Goal: Task Accomplishment & Management: Manage account settings

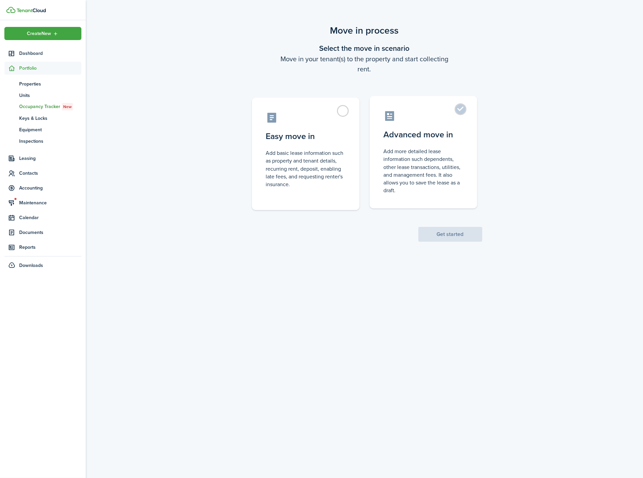
click at [463, 107] on label "Advanced move in Add more detailed lease information such dependents, other lea…" at bounding box center [424, 152] width 108 height 112
radio input "true"
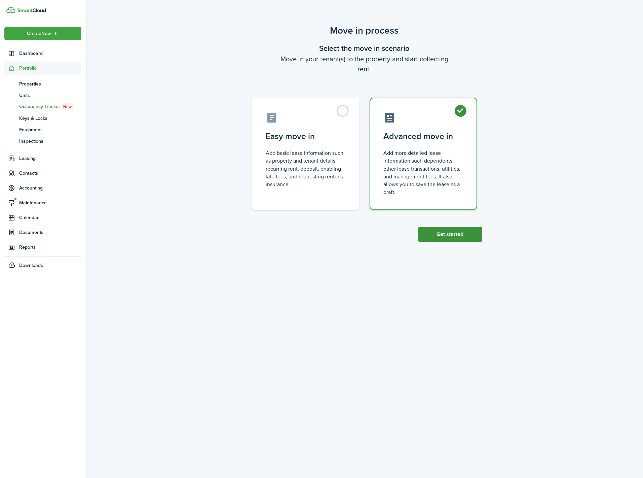
click at [453, 228] on button "Get started" at bounding box center [450, 234] width 64 height 15
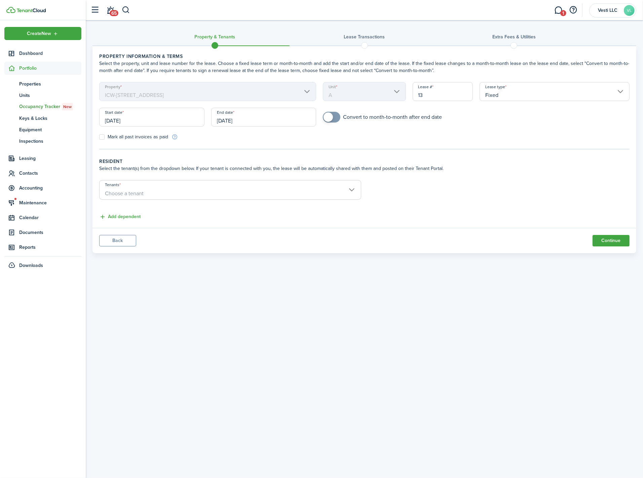
click at [134, 119] on input "[DATE]" at bounding box center [151, 117] width 105 height 19
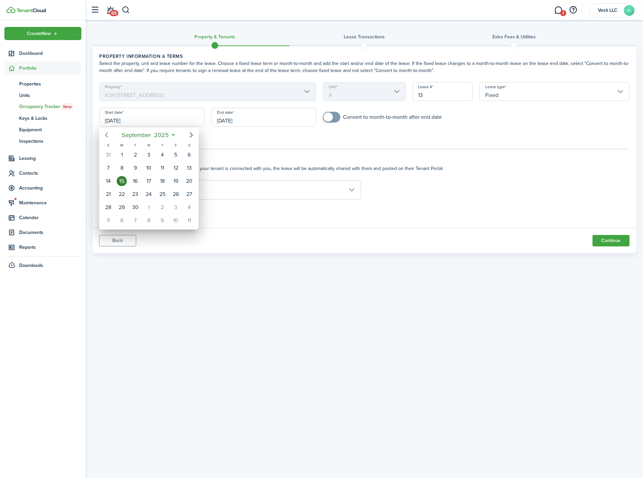
click at [111, 135] on mbsc-button "Previous page" at bounding box center [106, 134] width 13 height 13
click at [110, 135] on icon "Previous page" at bounding box center [107, 135] width 8 height 8
click at [124, 192] on div "19" at bounding box center [122, 194] width 10 height 10
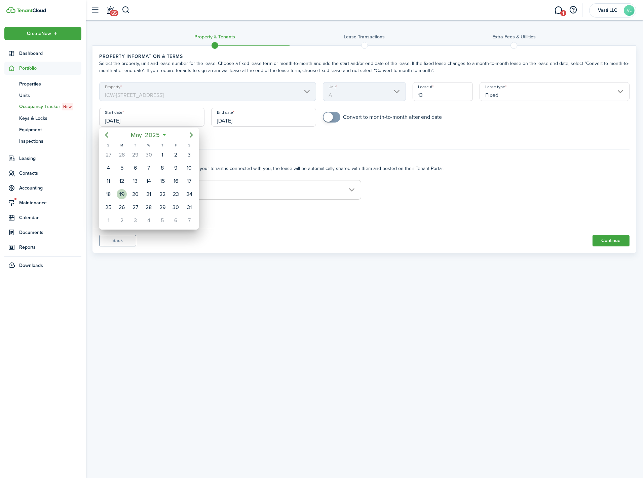
type input "[DATE]"
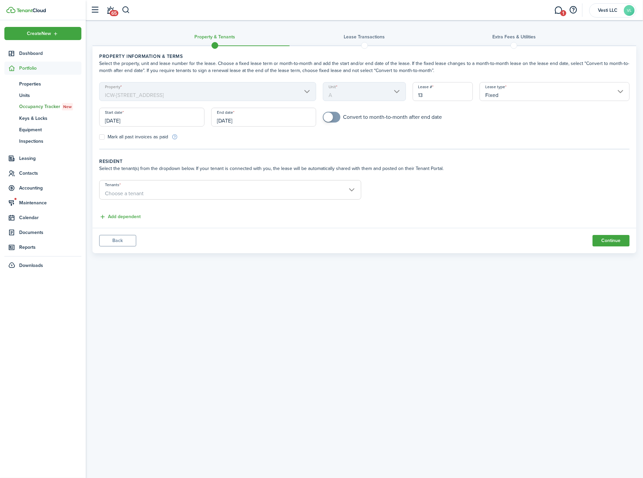
click at [255, 117] on input "[DATE]" at bounding box center [263, 117] width 105 height 19
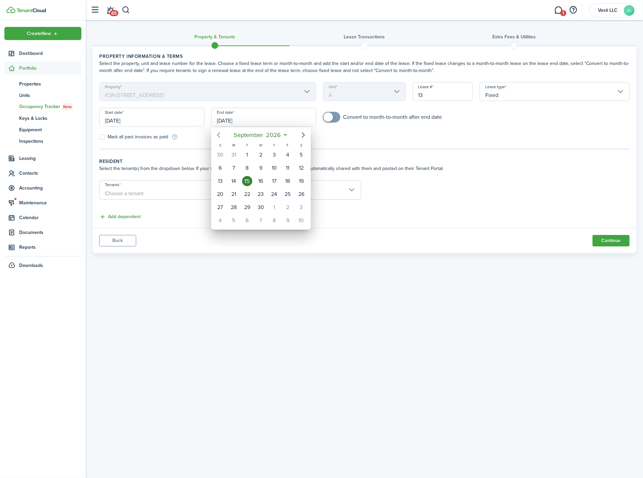
click at [221, 136] on icon "Previous page" at bounding box center [219, 135] width 8 height 8
click at [218, 219] on div "31" at bounding box center [220, 220] width 10 height 10
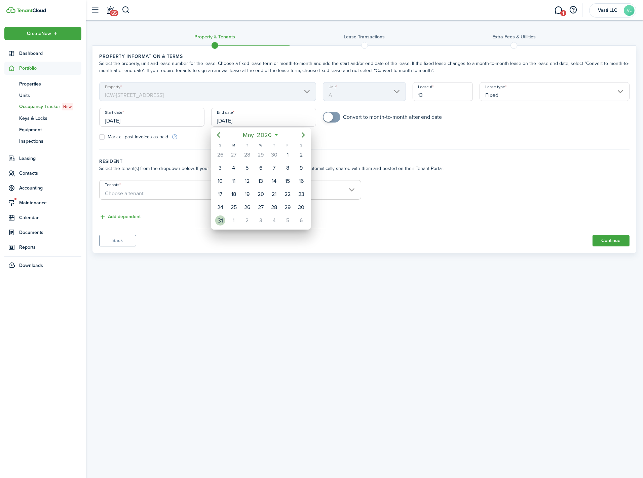
type input "[DATE]"
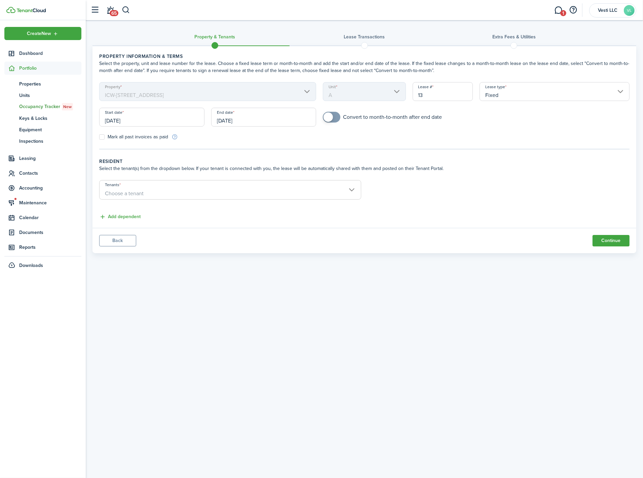
checkbox input "true"
click at [329, 112] on span at bounding box center [331, 117] width 7 height 11
click at [440, 92] on input "13" at bounding box center [443, 91] width 61 height 19
type input "12"
click at [545, 125] on div "Convert to month-to-month after end date" at bounding box center [476, 120] width 313 height 17
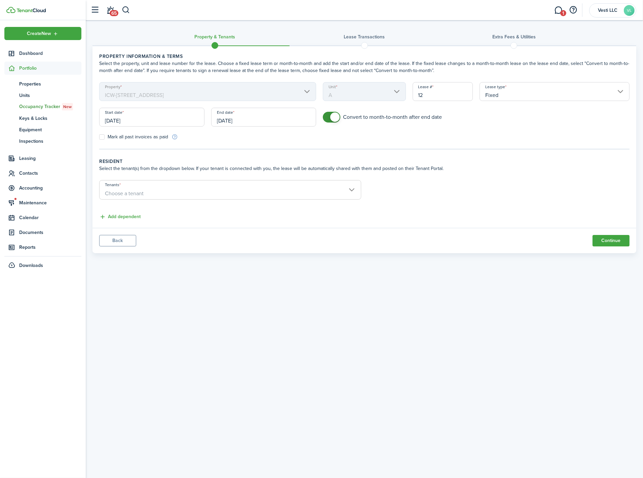
click at [161, 192] on span "Choose a tenant" at bounding box center [230, 193] width 261 height 11
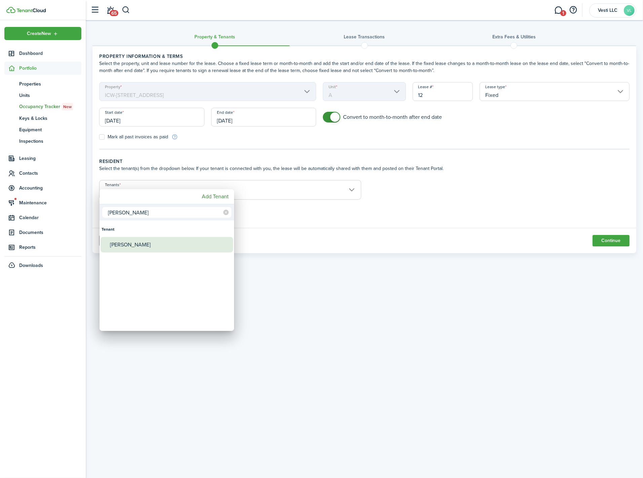
type input "[PERSON_NAME]"
click at [151, 244] on div "[PERSON_NAME]" at bounding box center [169, 244] width 119 height 15
type input "[PERSON_NAME]"
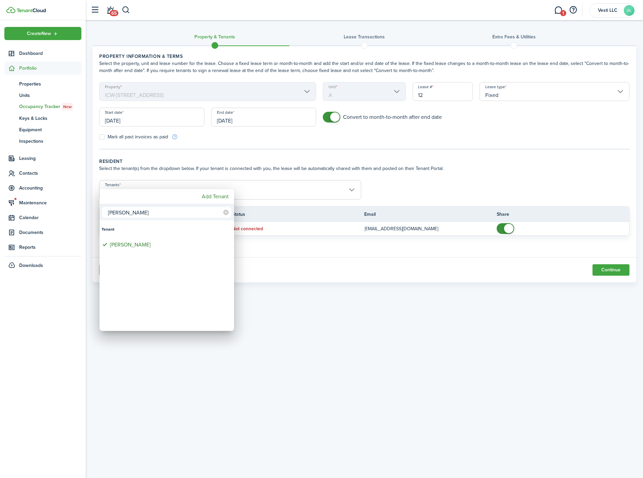
click at [124, 211] on input "[PERSON_NAME]" at bounding box center [166, 212] width 129 height 11
click at [123, 211] on input "[PERSON_NAME]" at bounding box center [166, 212] width 129 height 11
type input "[PERSON_NAME]"
click at [126, 245] on div "[PERSON_NAME]" at bounding box center [169, 244] width 119 height 15
type input "[PERSON_NAME] [PERSON_NAME] [PERSON_NAME]"
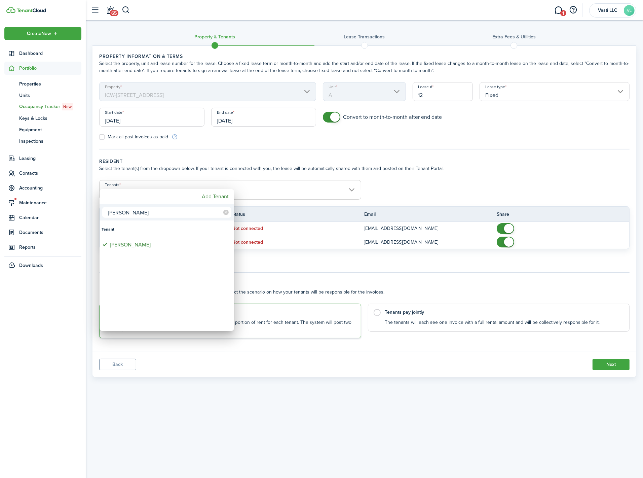
click at [447, 177] on div at bounding box center [321, 238] width 751 height 585
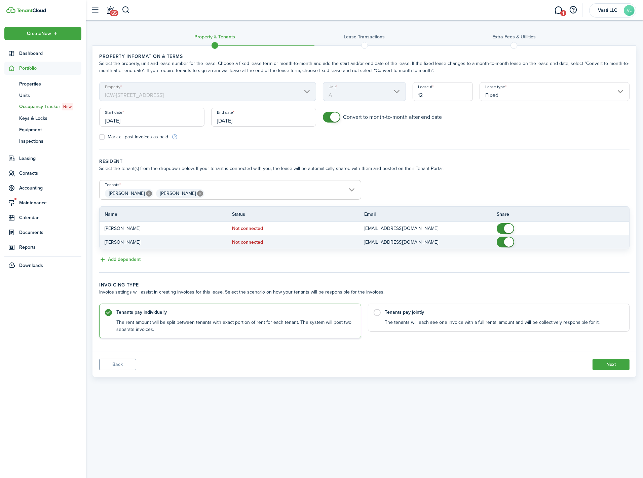
checkbox input "false"
click at [507, 239] on span at bounding box center [508, 241] width 9 height 9
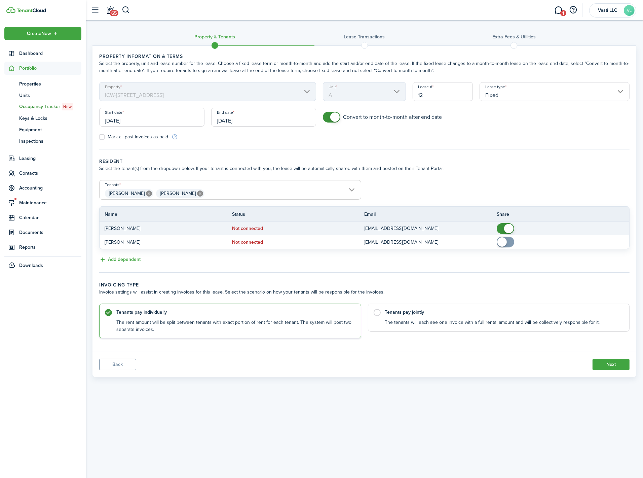
checkbox input "false"
click at [505, 226] on span at bounding box center [508, 228] width 9 height 9
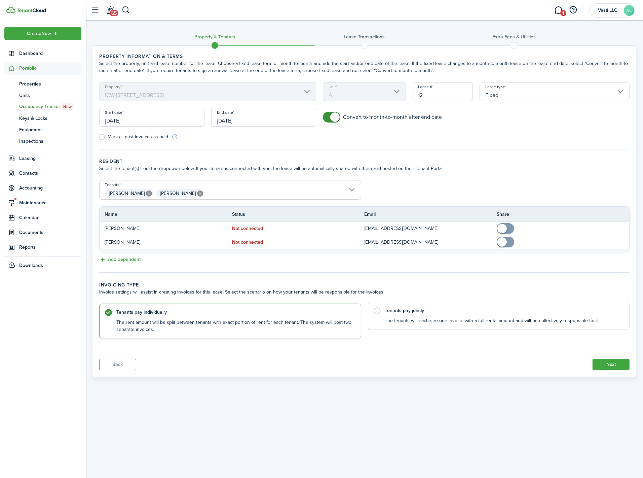
click at [409, 310] on control-radio-card-title "Tenants pay jointly" at bounding box center [504, 310] width 238 height 7
radio input "false"
radio input "true"
click at [610, 364] on button "Next" at bounding box center [611, 364] width 37 height 11
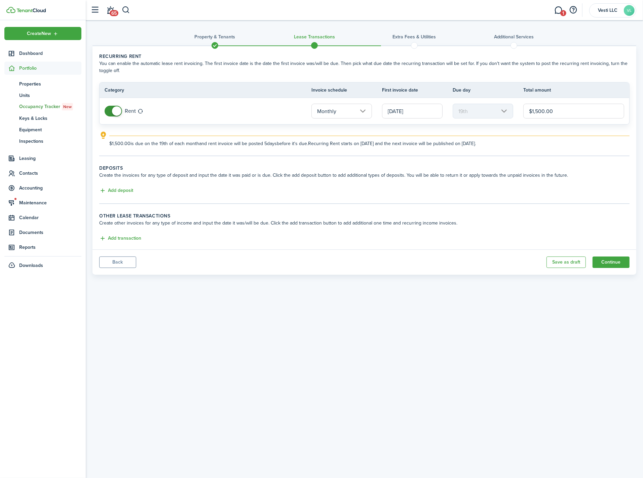
click at [405, 108] on input "[DATE]" at bounding box center [412, 111] width 61 height 15
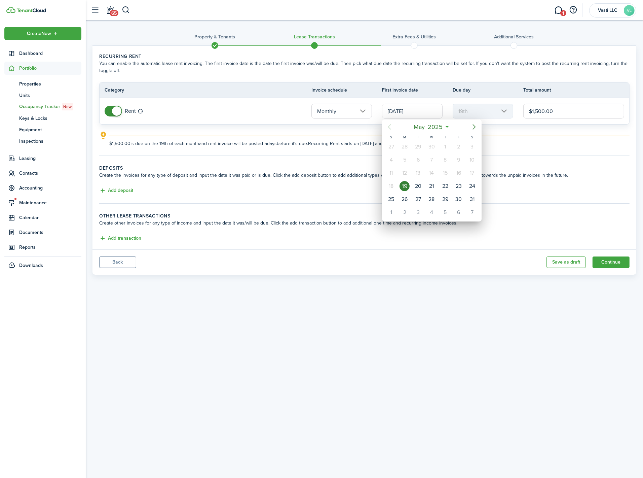
click at [472, 127] on icon "Next page" at bounding box center [474, 127] width 8 height 8
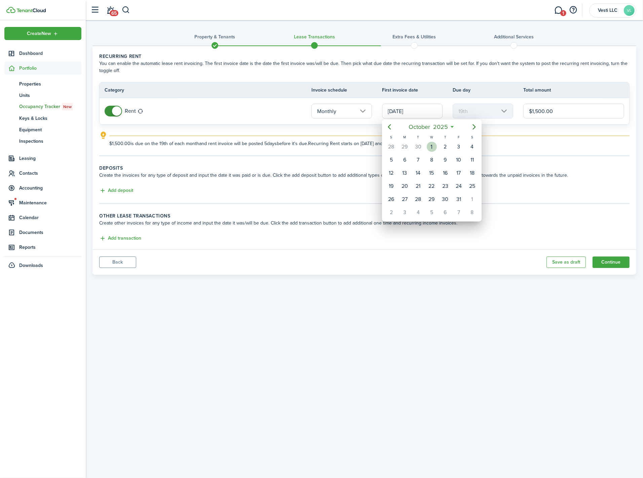
click at [429, 146] on div "1" at bounding box center [432, 147] width 10 height 10
type input "[DATE]"
type input "1st"
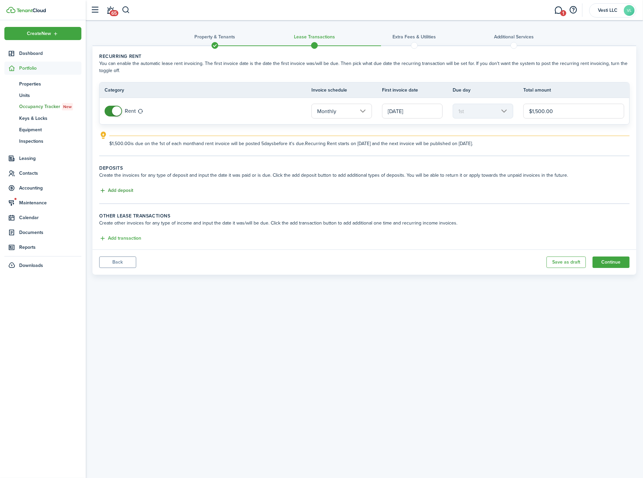
click at [121, 187] on button "Add deposit" at bounding box center [116, 191] width 34 height 8
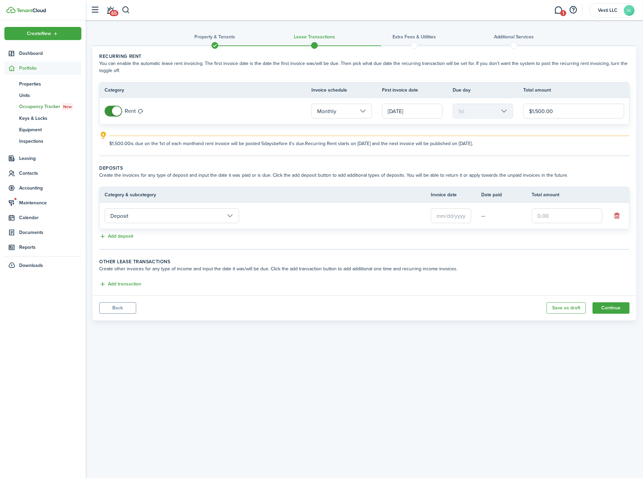
click at [440, 215] on input "text" at bounding box center [451, 215] width 40 height 15
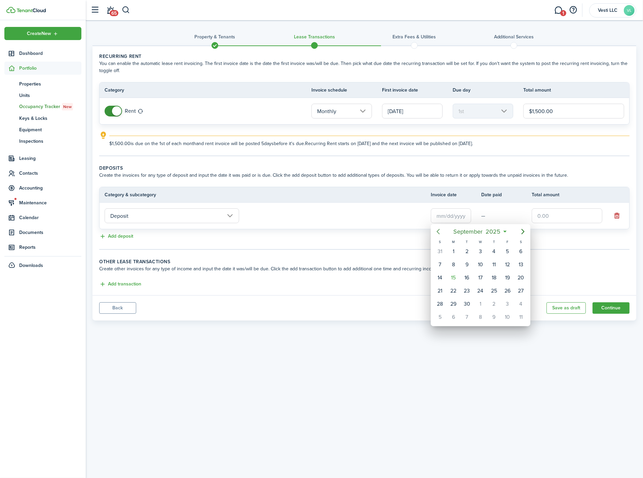
click at [439, 234] on icon "Previous page" at bounding box center [438, 231] width 8 height 8
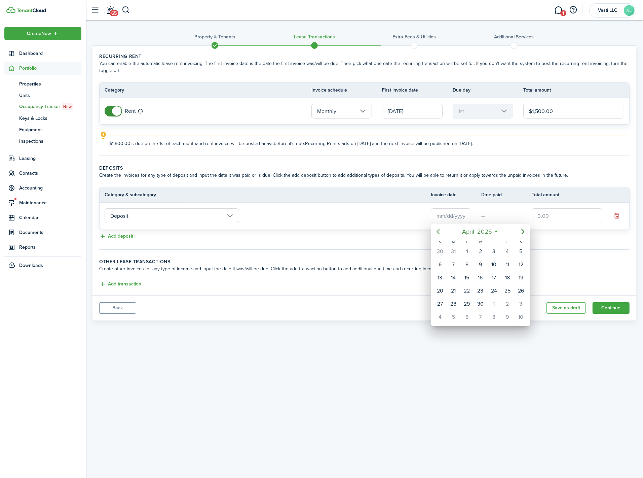
click at [439, 234] on icon "Previous page" at bounding box center [438, 231] width 8 height 8
click at [482, 290] on div "19" at bounding box center [481, 291] width 10 height 10
type input "[DATE]"
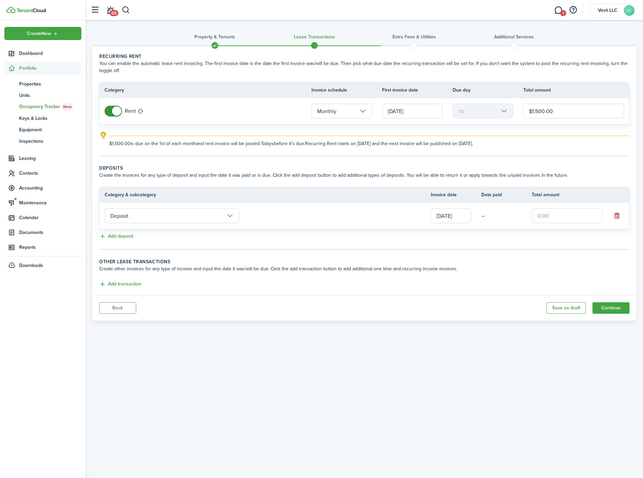
click at [359, 302] on panel-main-footer "Back Save as draft Continue" at bounding box center [364, 307] width 544 height 25
click at [216, 45] on span at bounding box center [215, 45] width 10 height 10
click at [217, 44] on span at bounding box center [215, 45] width 10 height 10
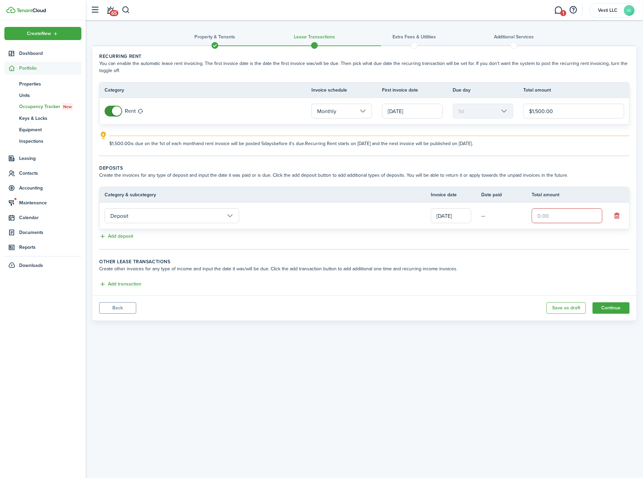
click at [112, 308] on button "Back" at bounding box center [117, 307] width 37 height 11
click at [118, 305] on button "Back" at bounding box center [117, 307] width 37 height 11
click at [299, 274] on lease-classic-other-transaction "Other lease transactions Create other invoices for any type of income and input…" at bounding box center [364, 273] width 530 height 30
click at [578, 215] on input "text" at bounding box center [567, 215] width 71 height 15
type input "$3,000.00"
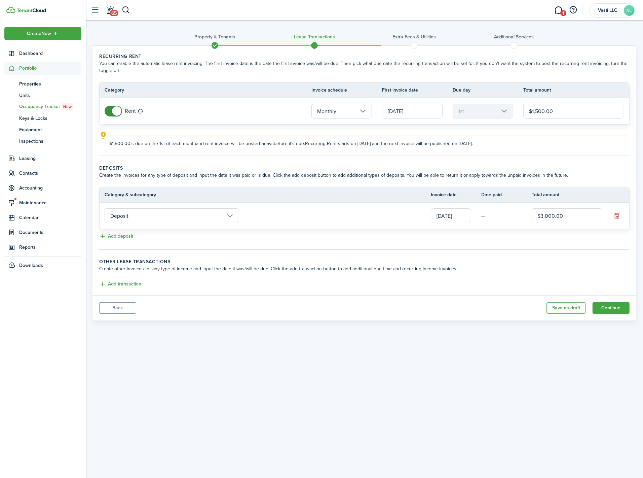
click at [348, 269] on wizard-step-header-description "Create other invoices for any type of income and input the date it was/will be …" at bounding box center [364, 268] width 530 height 7
click at [116, 306] on button "Back" at bounding box center [117, 307] width 37 height 11
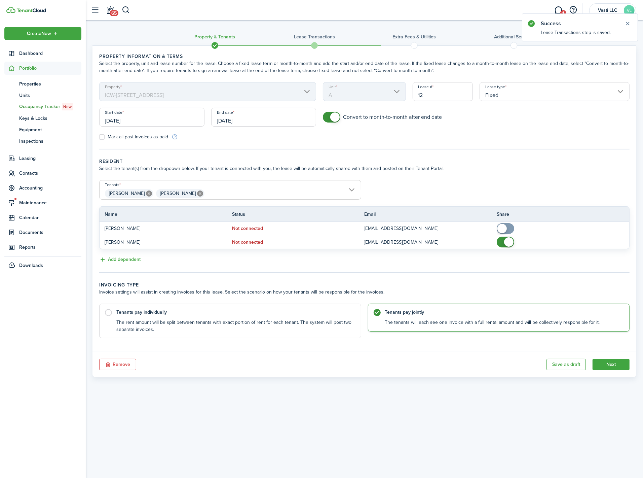
click at [120, 118] on input "[DATE]" at bounding box center [151, 117] width 105 height 19
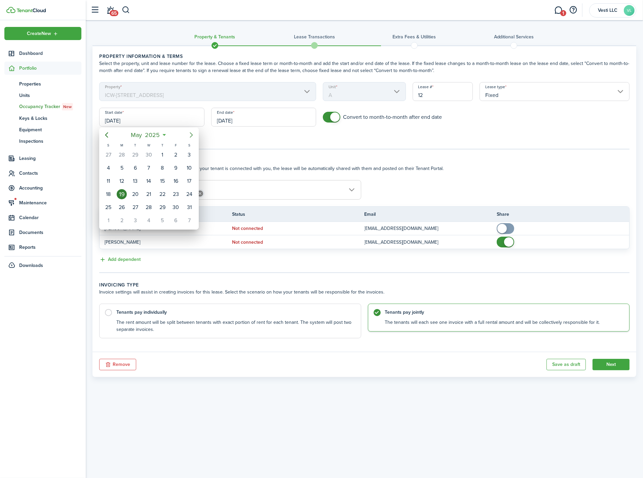
click at [190, 134] on icon "Next page" at bounding box center [191, 135] width 8 height 8
click at [110, 155] on div "1" at bounding box center [108, 155] width 10 height 10
type input "[DATE]"
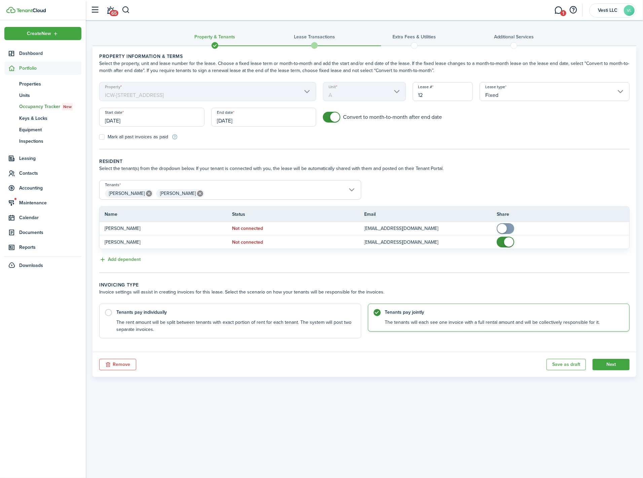
click at [299, 139] on div "Mark all past invoices as paid" at bounding box center [230, 136] width 268 height 7
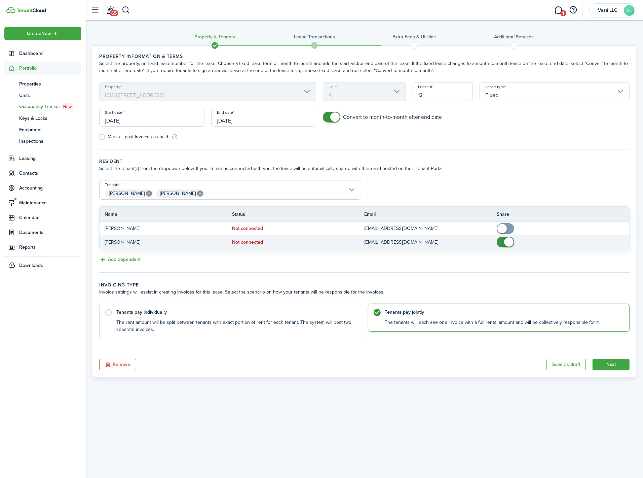
checkbox input "false"
click at [506, 243] on span at bounding box center [508, 241] width 9 height 9
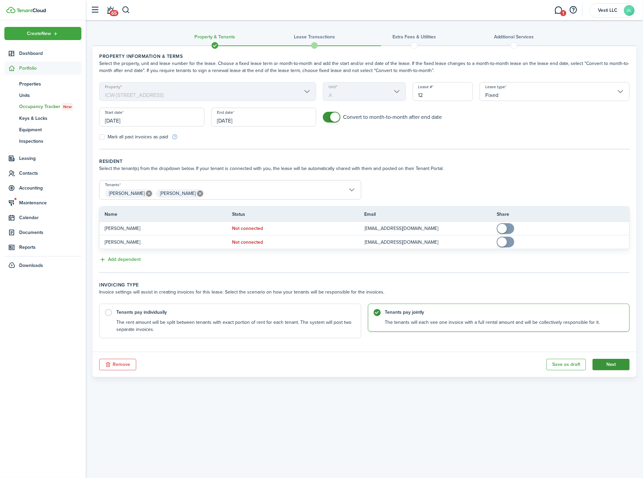
click at [615, 365] on button "Next" at bounding box center [611, 364] width 37 height 11
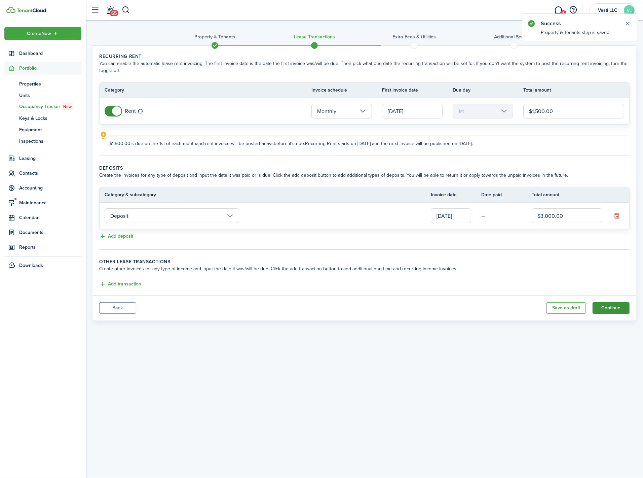
click at [612, 306] on button "Continue" at bounding box center [611, 307] width 37 height 11
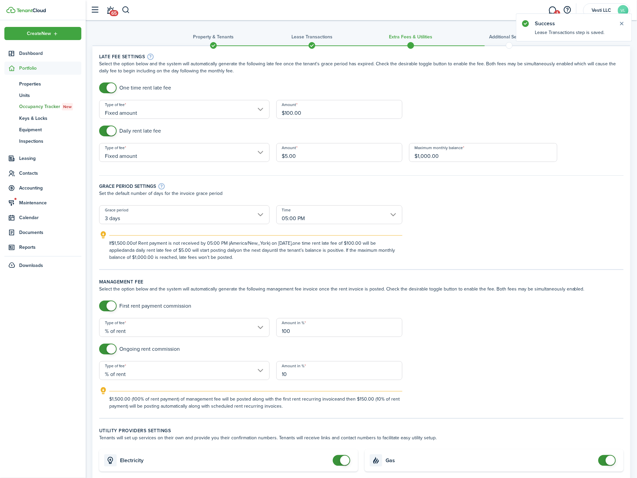
checkbox input "false"
click at [106, 307] on span at bounding box center [108, 305] width 7 height 11
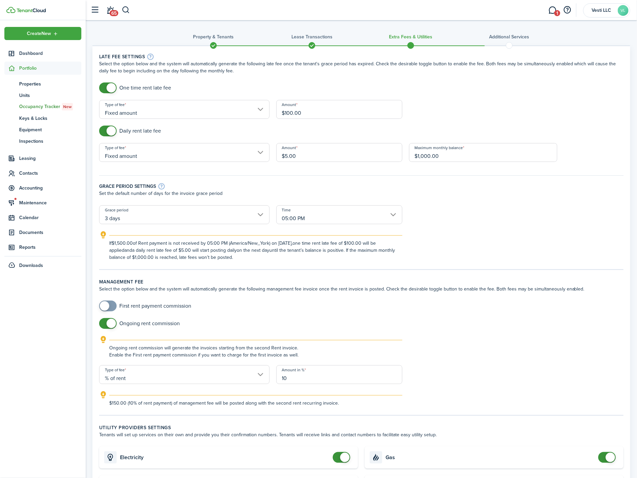
click at [292, 113] on input "$100.00" at bounding box center [339, 109] width 126 height 19
type input "$115.00"
click at [485, 228] on form "One time rent late fee Type of fee Fixed amount Amount $115.00 Daily rent late …" at bounding box center [361, 171] width 531 height 178
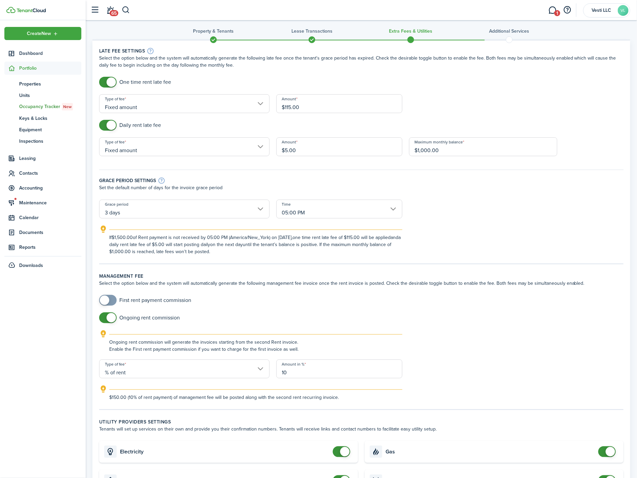
scroll to position [128, 0]
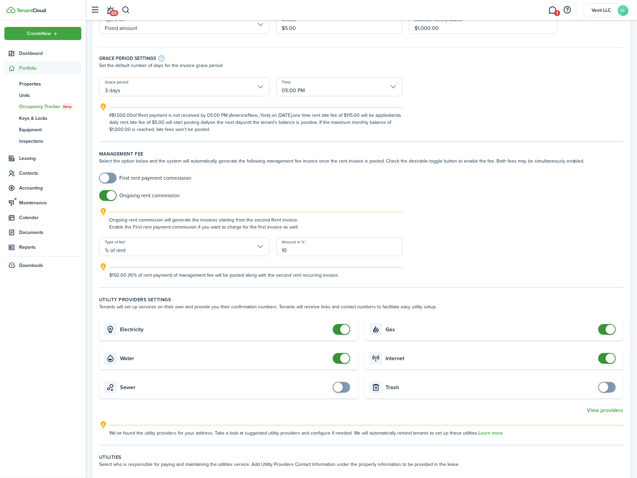
checkbox input "false"
click at [341, 358] on span at bounding box center [344, 357] width 9 height 9
checkbox input "false"
click at [343, 328] on span at bounding box center [344, 329] width 9 height 9
checkbox input "false"
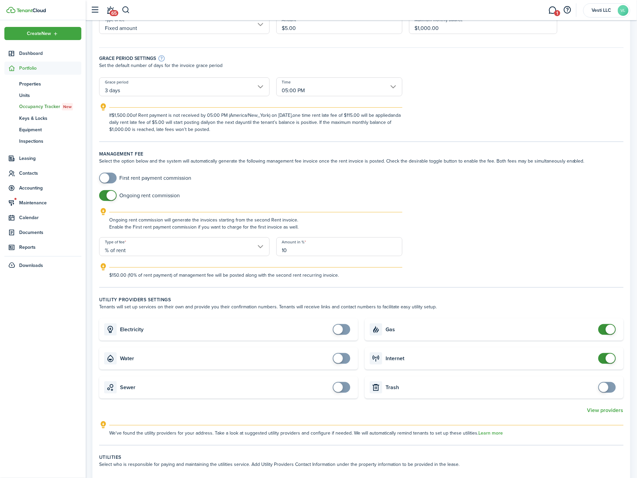
click at [611, 329] on span at bounding box center [610, 329] width 9 height 9
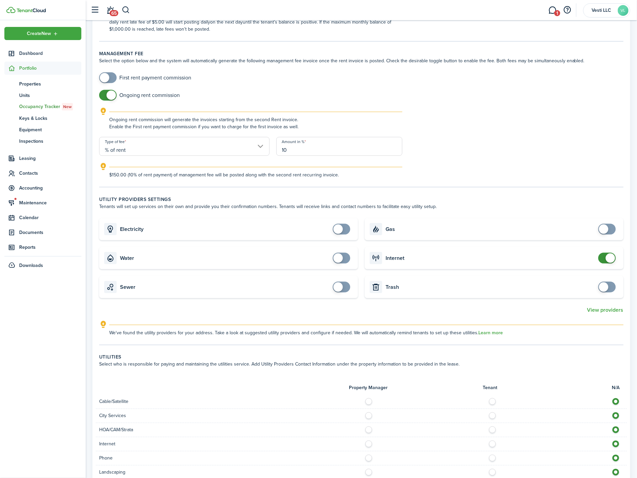
scroll to position [435, 0]
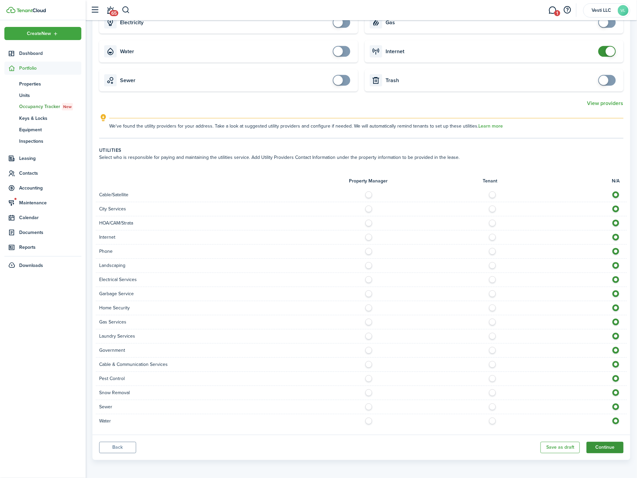
click at [608, 447] on button "Continue" at bounding box center [605, 447] width 37 height 11
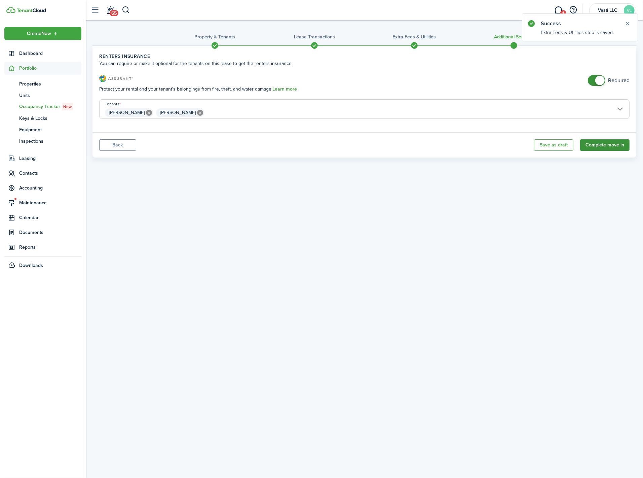
click at [612, 140] on button "Complete move in" at bounding box center [604, 144] width 49 height 11
checkbox input "false"
click at [602, 78] on span at bounding box center [599, 80] width 9 height 9
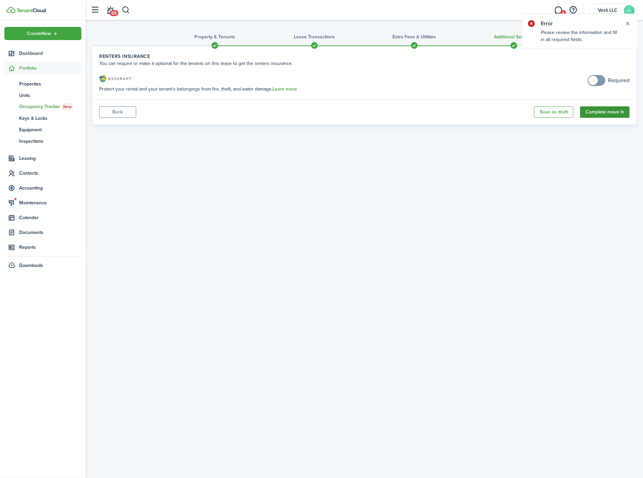
drag, startPoint x: 607, startPoint y: 105, endPoint x: 613, endPoint y: 110, distance: 7.9
click at [607, 105] on panel-main-footer "Back Save as draft Complete move in" at bounding box center [364, 111] width 544 height 25
click at [613, 111] on button "Complete move in" at bounding box center [604, 111] width 49 height 11
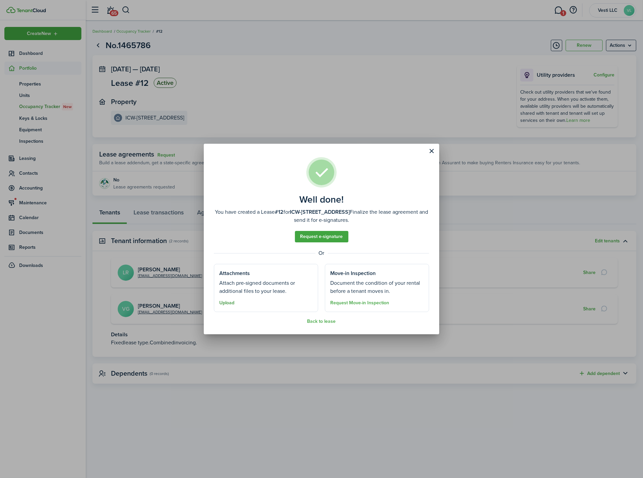
click at [223, 302] on button "Upload" at bounding box center [226, 302] width 15 height 5
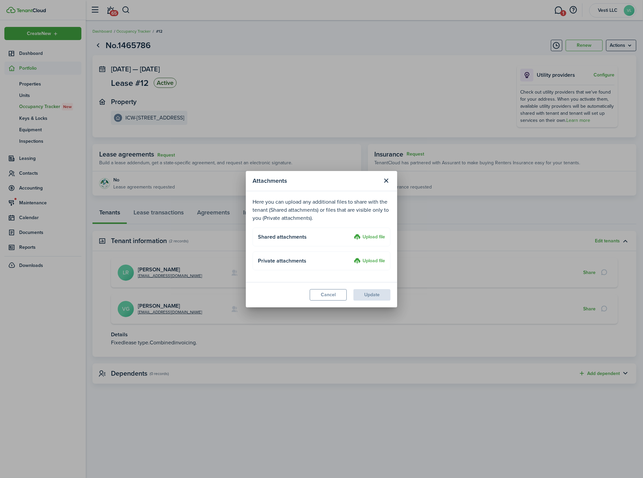
click at [371, 235] on label "Upload file" at bounding box center [369, 237] width 31 height 8
click at [351, 233] on input "Upload file" at bounding box center [351, 233] width 0 height 0
click at [381, 233] on label "Upload file" at bounding box center [369, 237] width 31 height 8
click at [351, 233] on input "Upload file" at bounding box center [351, 233] width 0 height 0
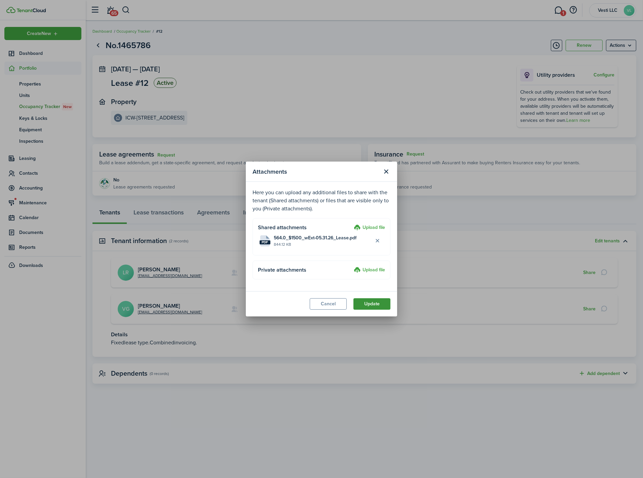
click at [380, 301] on button "Update" at bounding box center [371, 303] width 37 height 11
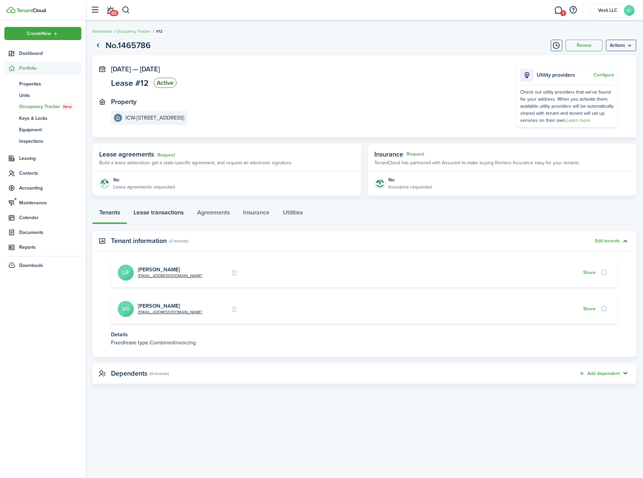
click at [156, 209] on link "Lease transactions" at bounding box center [159, 214] width 64 height 20
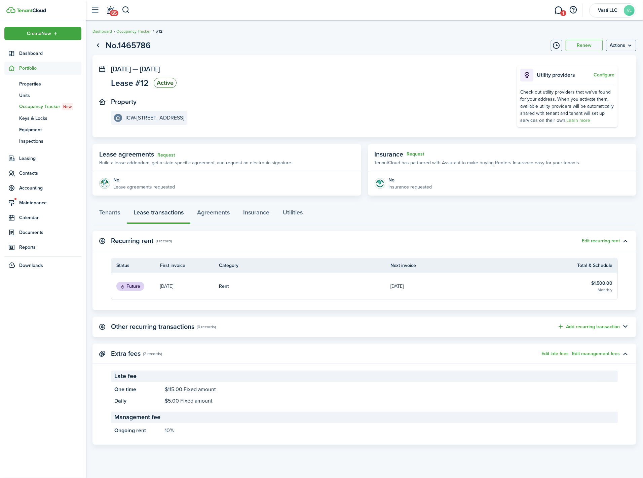
click at [404, 286] on p "[DATE]" at bounding box center [396, 286] width 13 height 7
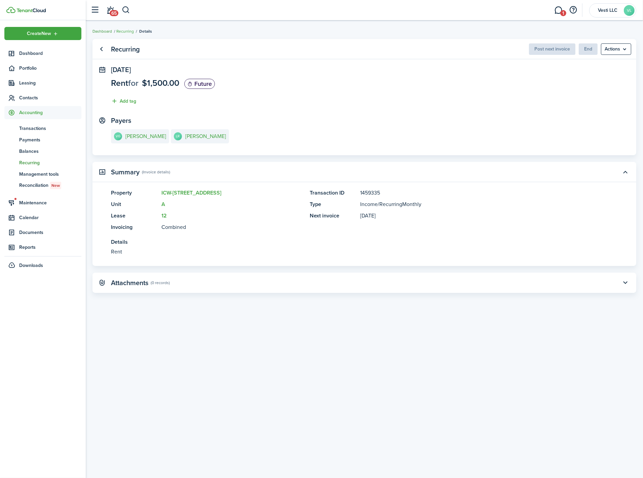
click at [100, 31] on link "Dashboard" at bounding box center [102, 31] width 20 height 6
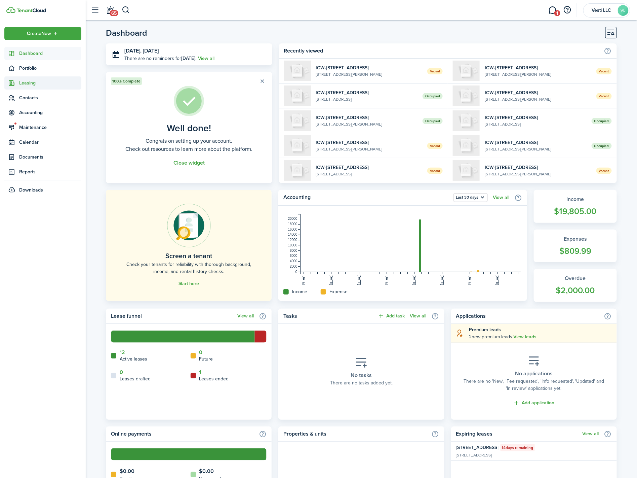
click at [25, 77] on span "Leasing" at bounding box center [42, 82] width 77 height 13
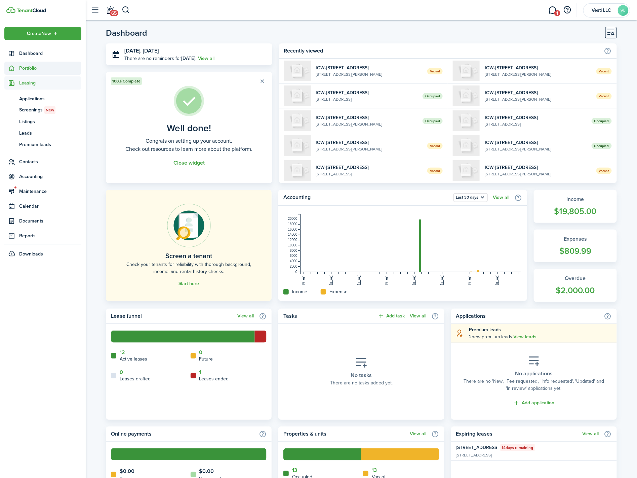
click at [24, 63] on span "Portfolio" at bounding box center [42, 68] width 77 height 13
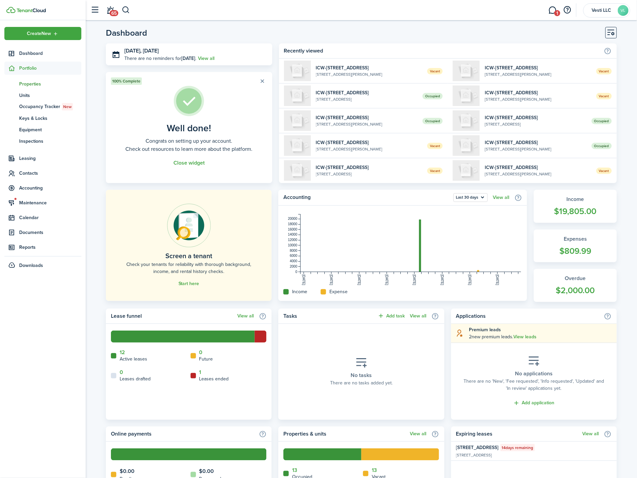
click at [29, 81] on span "Properties" at bounding box center [50, 83] width 62 height 7
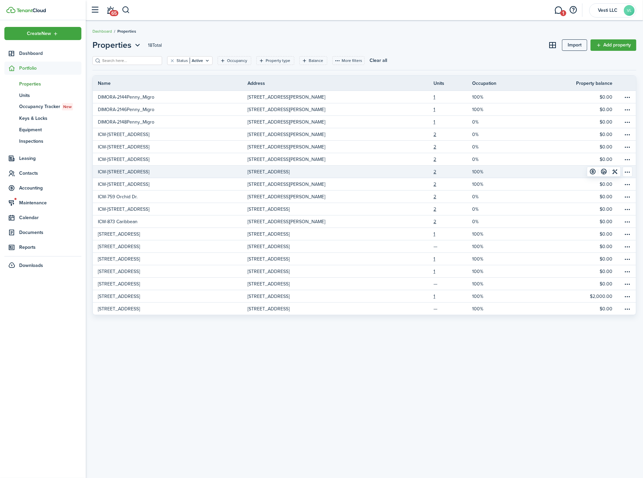
click at [115, 172] on p "ICW-[STREET_ADDRESS]" at bounding box center [123, 171] width 51 height 7
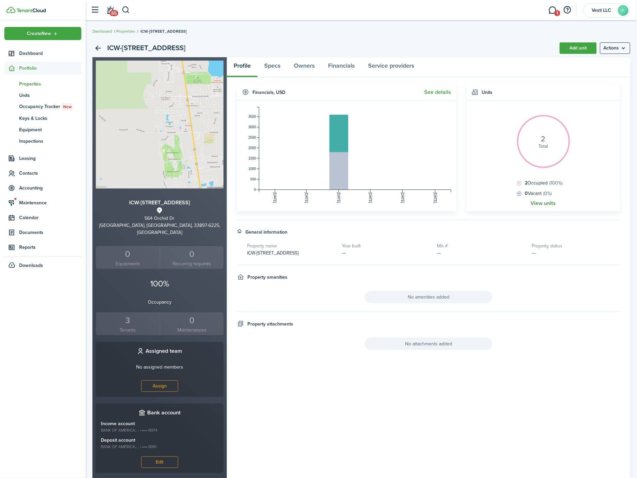
click at [545, 204] on link "View units" at bounding box center [543, 203] width 25 height 6
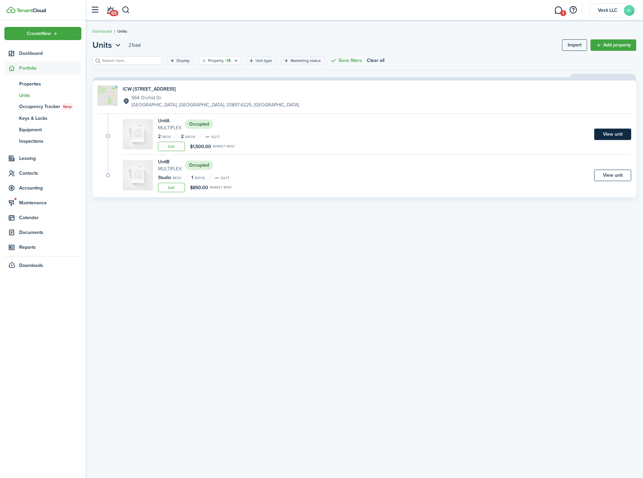
click at [613, 133] on link "View unit" at bounding box center [612, 133] width 37 height 11
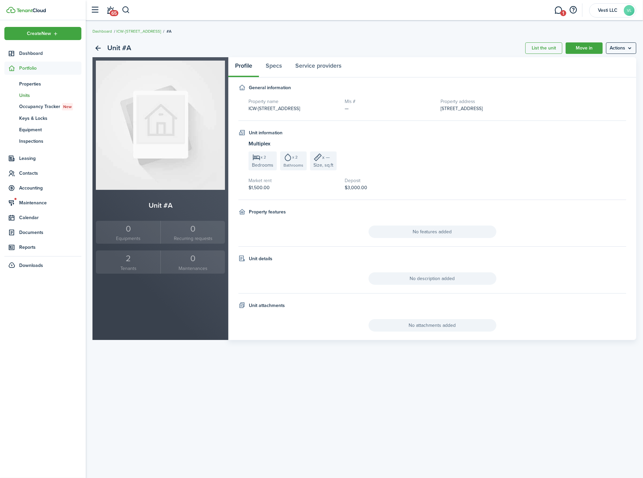
click at [123, 262] on div "2" at bounding box center [128, 258] width 61 height 13
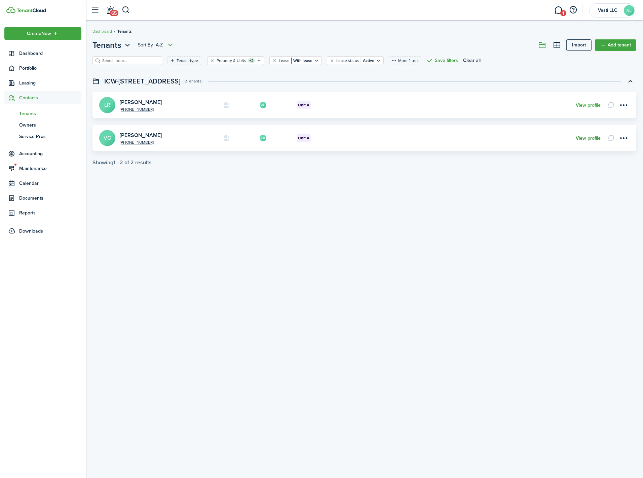
click at [586, 136] on link "View profile" at bounding box center [588, 138] width 25 height 5
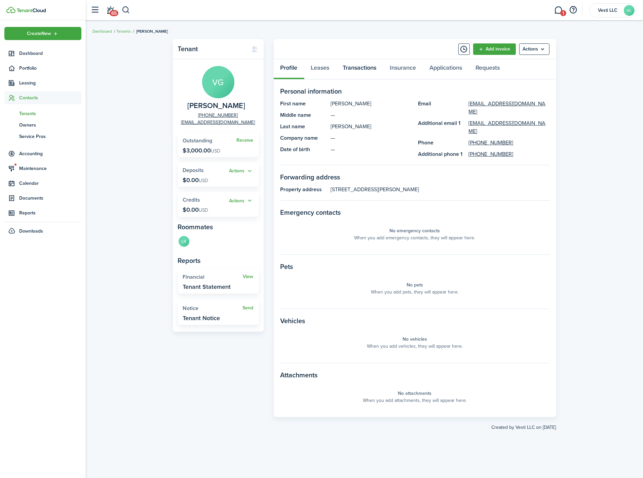
click at [365, 65] on link "Transactions" at bounding box center [359, 69] width 47 height 20
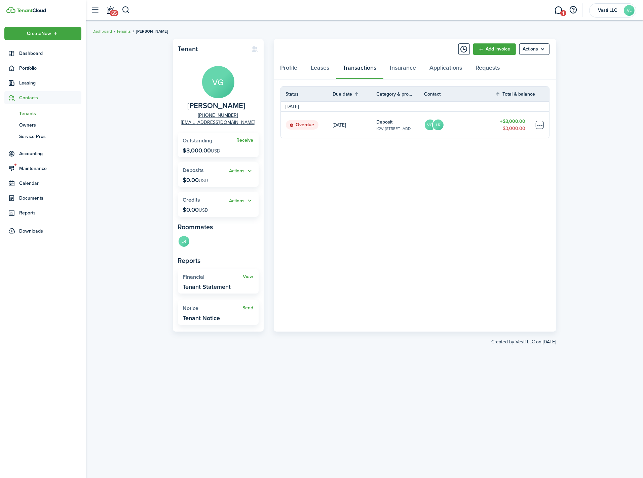
click at [539, 123] on table-menu-btn-icon at bounding box center [540, 125] width 8 height 8
click at [508, 151] on link "Mark as paid" at bounding box center [514, 149] width 59 height 11
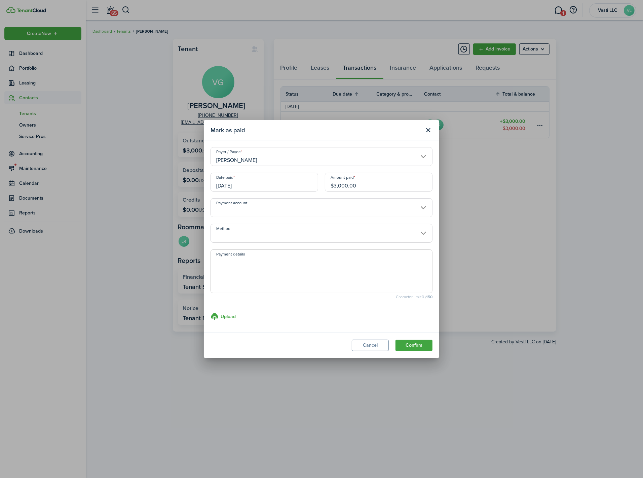
click at [228, 183] on input "[DATE]" at bounding box center [265, 182] width 108 height 19
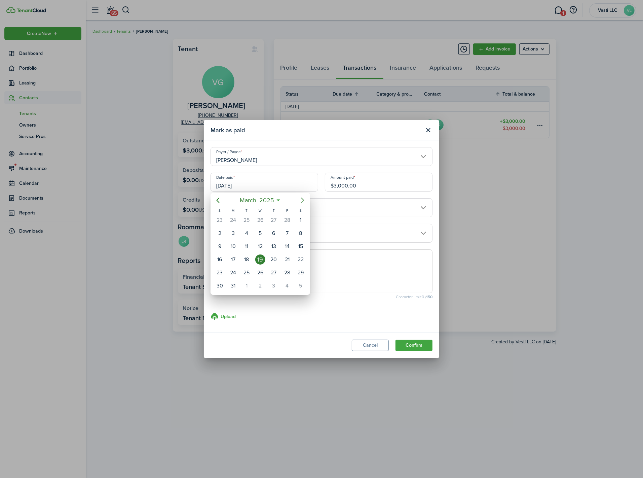
click at [306, 198] on icon "Next page" at bounding box center [303, 200] width 8 height 8
click at [232, 258] on div "19" at bounding box center [233, 259] width 10 height 10
type input "[DATE]"
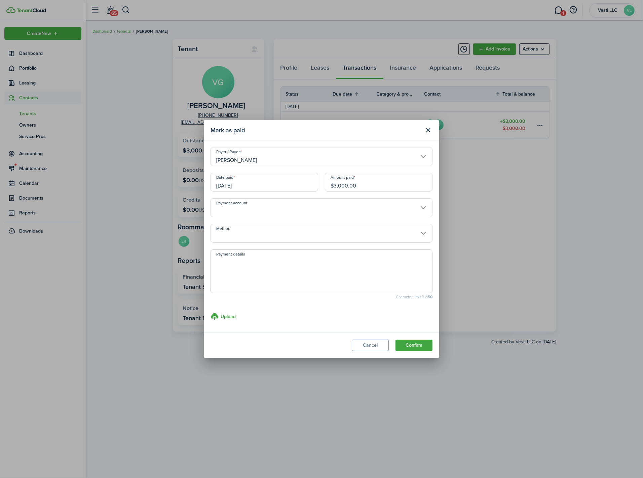
click at [403, 207] on input "Payment account" at bounding box center [322, 207] width 222 height 19
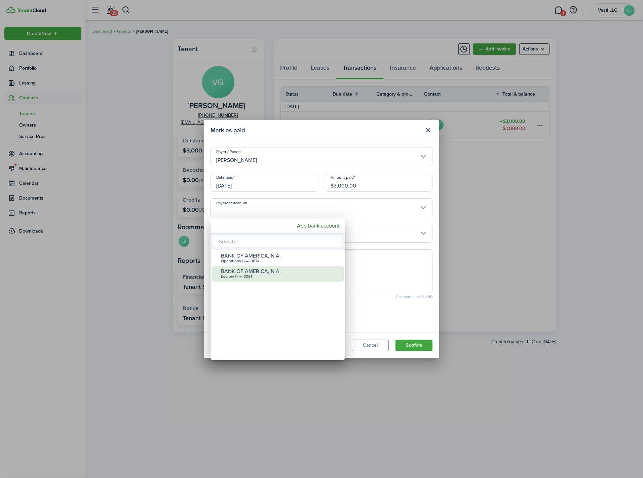
click at [284, 273] on div "BANK OF AMERICA, N.A." at bounding box center [280, 271] width 119 height 6
type input "•••• •••• •••• 0061"
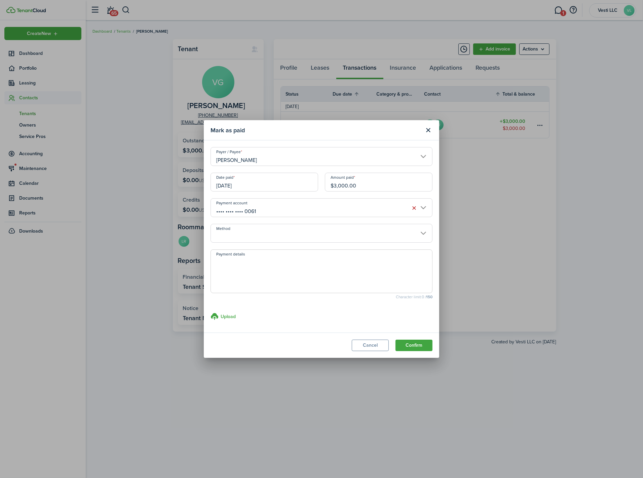
click at [302, 234] on input "Method" at bounding box center [322, 233] width 222 height 19
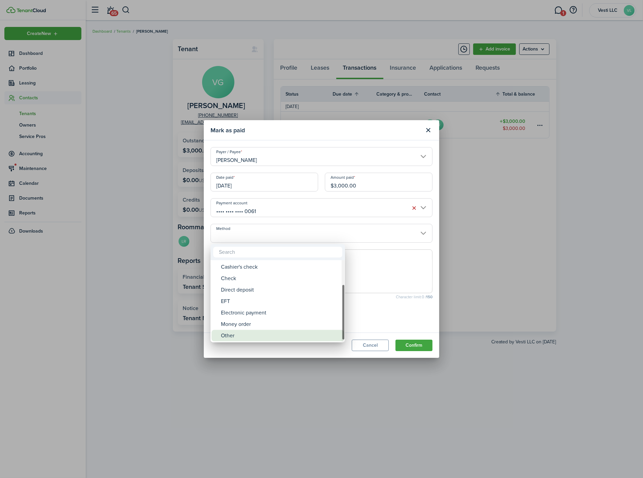
click at [246, 333] on div "Other" at bounding box center [280, 335] width 119 height 11
type input "Other"
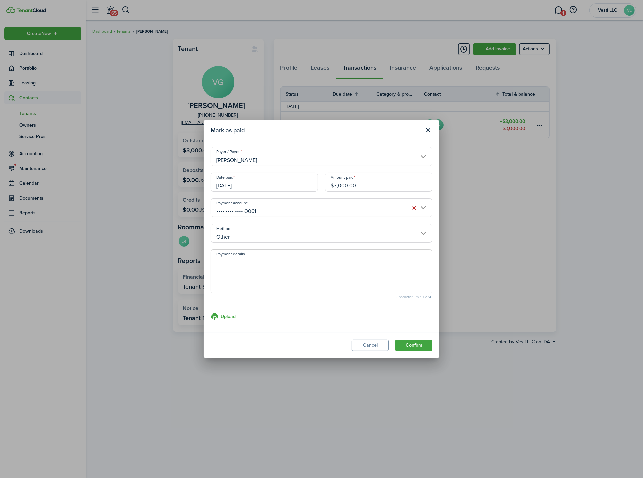
click at [261, 258] on textarea "Payment details" at bounding box center [321, 273] width 221 height 32
type textarea "Transferred from [GEOGRAPHIC_DATA]"
click at [419, 342] on button "Confirm" at bounding box center [414, 344] width 37 height 11
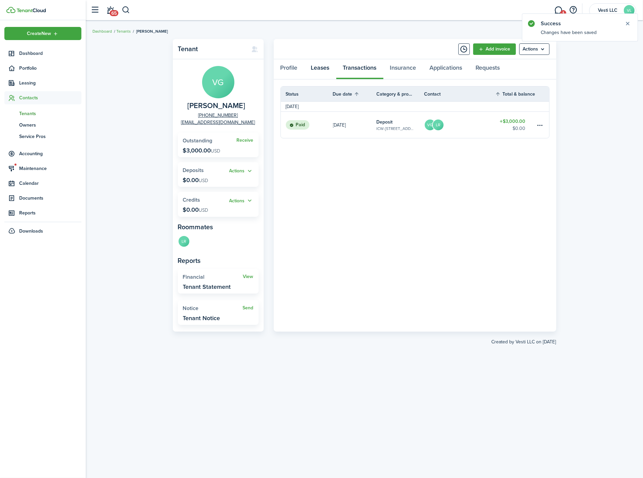
click at [314, 70] on link "Leases" at bounding box center [320, 69] width 32 height 20
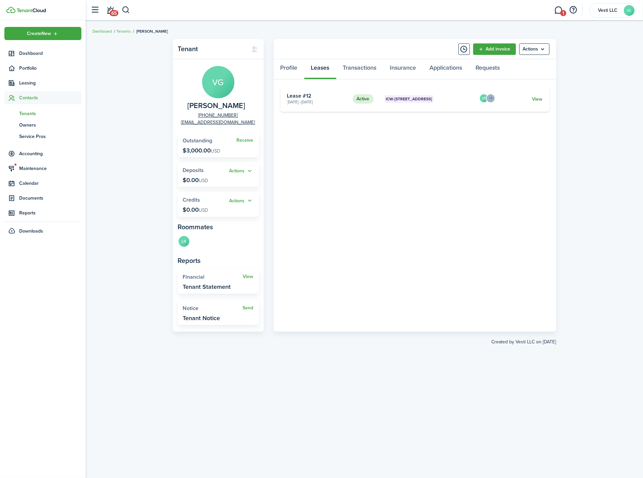
click at [536, 98] on link "View" at bounding box center [537, 99] width 10 height 7
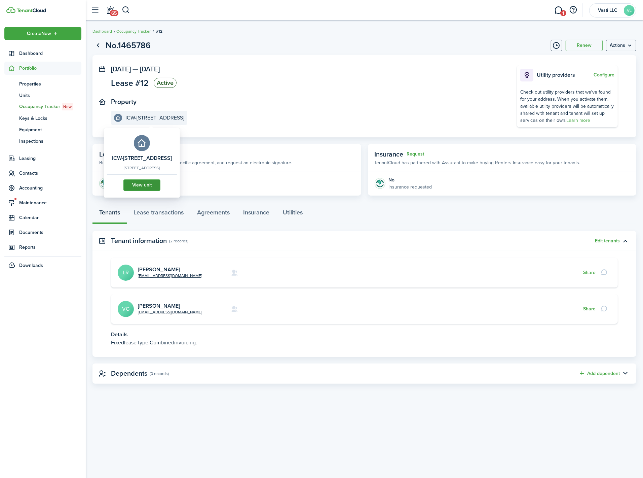
click at [148, 191] on link "View unit" at bounding box center [141, 184] width 37 height 11
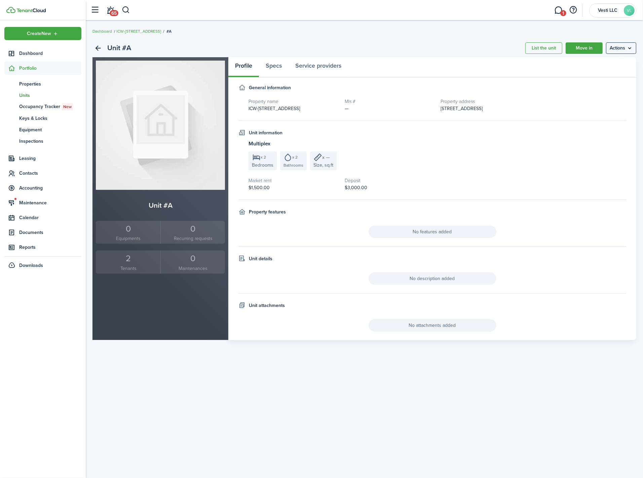
click at [126, 265] on small "Tenants" at bounding box center [128, 268] width 61 height 7
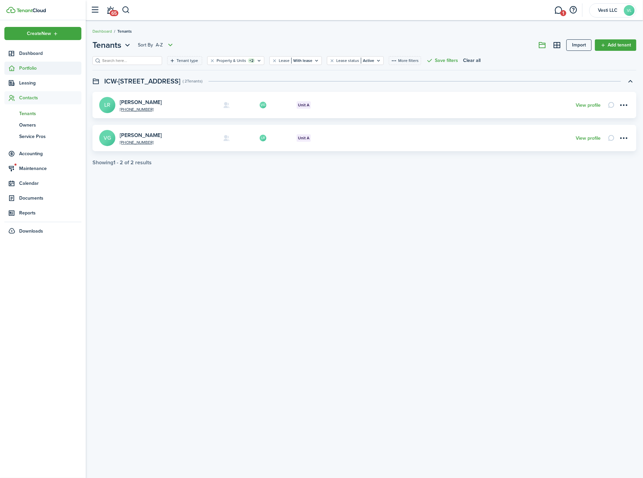
click at [31, 69] on span "Portfolio" at bounding box center [50, 68] width 62 height 7
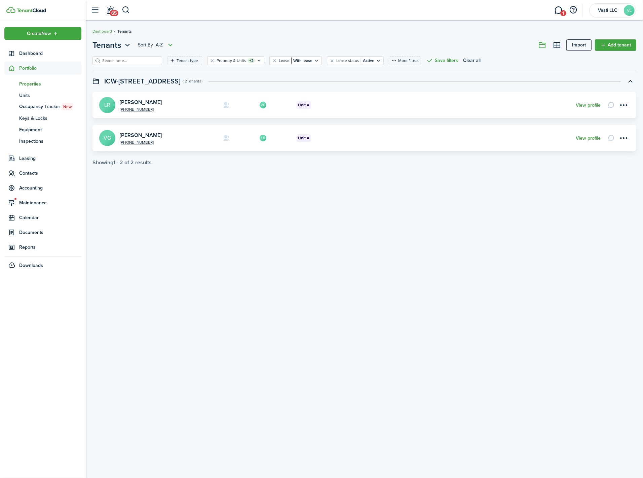
click at [34, 83] on span "Properties" at bounding box center [50, 83] width 62 height 7
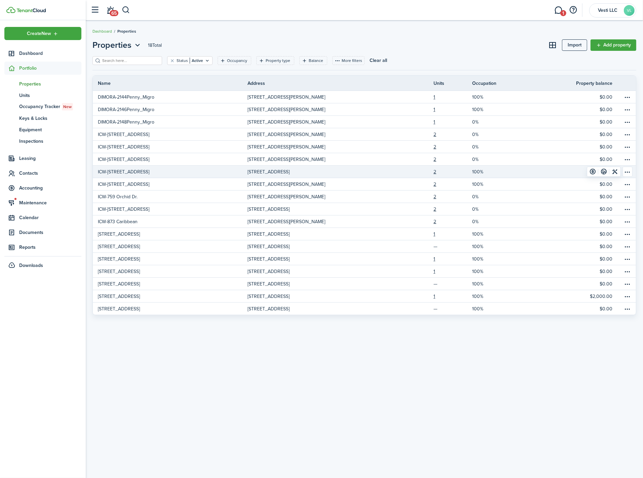
click at [125, 172] on p "ICW-[STREET_ADDRESS]" at bounding box center [123, 171] width 51 height 7
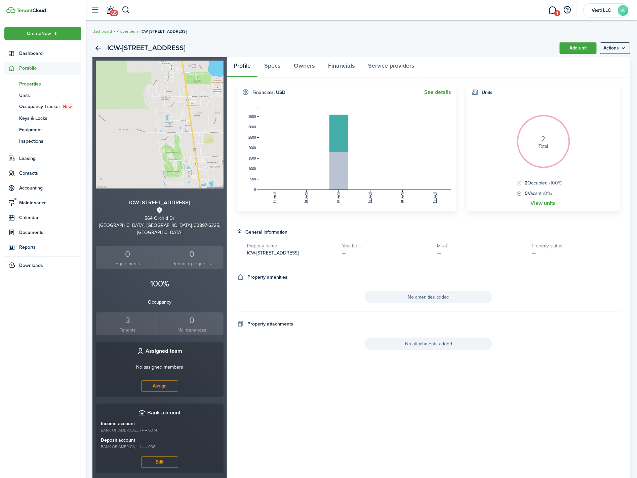
click at [127, 319] on link "3 Tenants" at bounding box center [128, 323] width 64 height 23
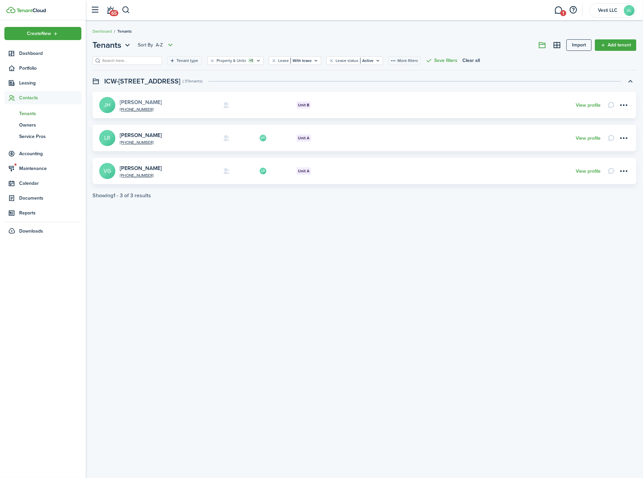
click at [154, 101] on link "[PERSON_NAME]" at bounding box center [141, 102] width 42 height 8
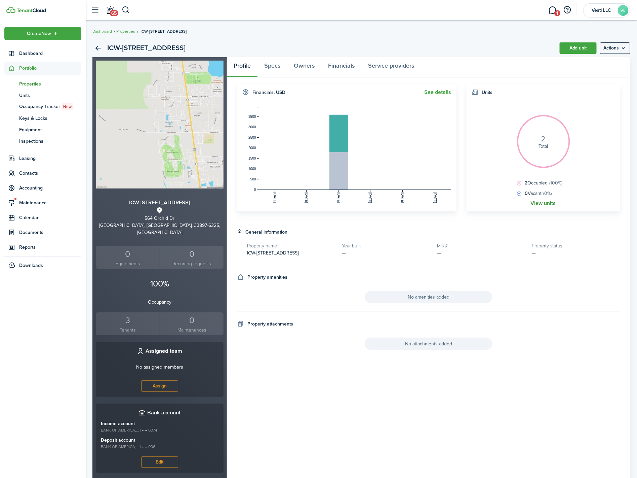
click at [550, 203] on link "View units" at bounding box center [543, 203] width 25 height 6
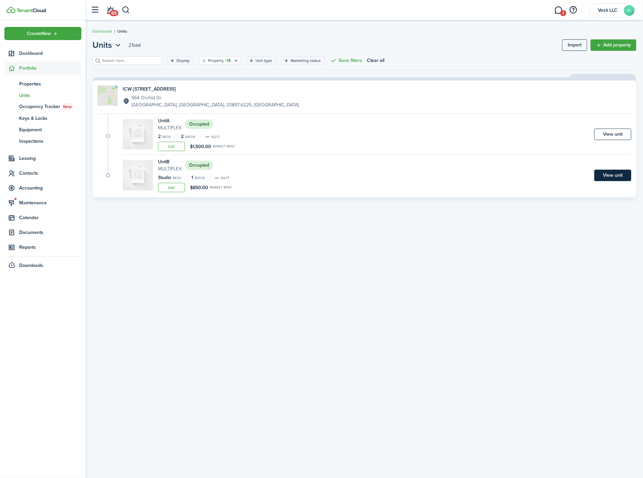
click at [620, 175] on link "View unit" at bounding box center [612, 175] width 37 height 11
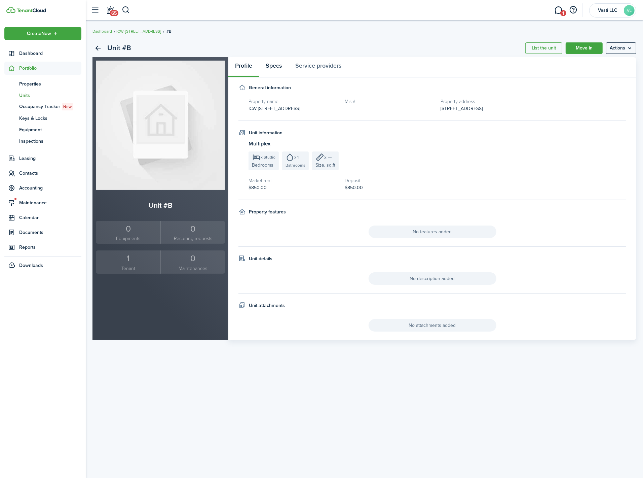
click at [274, 67] on link "Specs" at bounding box center [274, 67] width 30 height 20
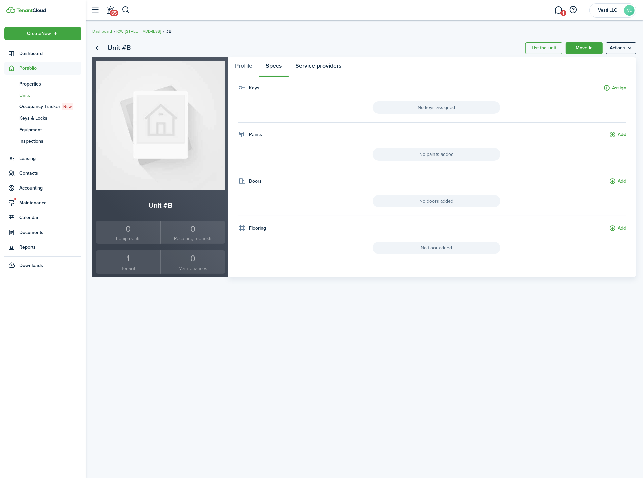
click at [314, 67] on link "Service providers" at bounding box center [319, 67] width 60 height 20
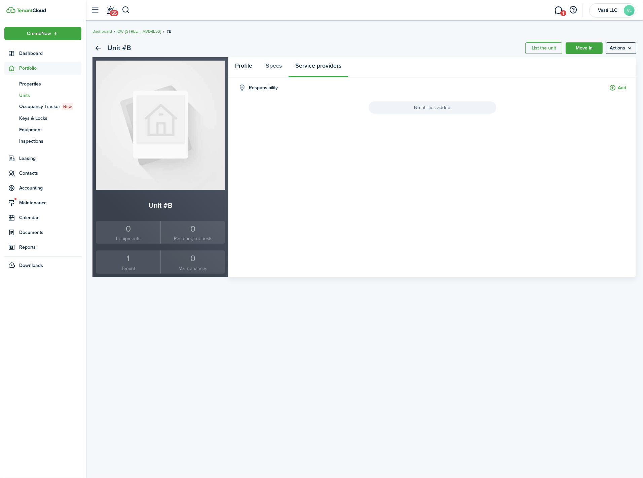
click at [250, 62] on link "Profile" at bounding box center [243, 67] width 31 height 20
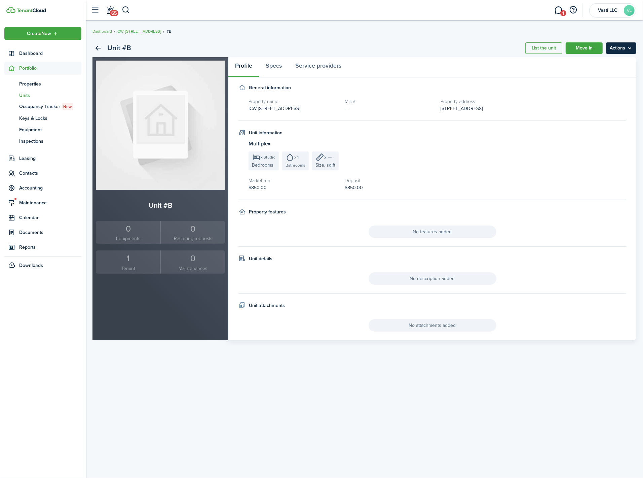
click at [634, 44] on menu-btn "Actions" at bounding box center [621, 47] width 30 height 11
click at [446, 102] on h5 "Property address" at bounding box center [533, 101] width 185 height 7
click at [125, 263] on div "1" at bounding box center [128, 258] width 61 height 13
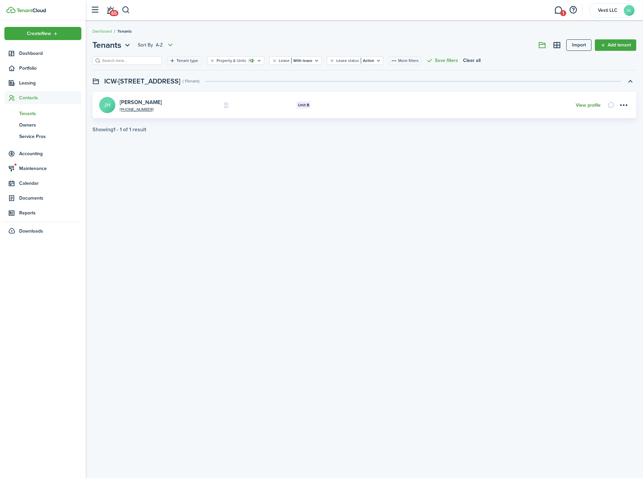
click at [587, 106] on link "View profile" at bounding box center [588, 105] width 25 height 5
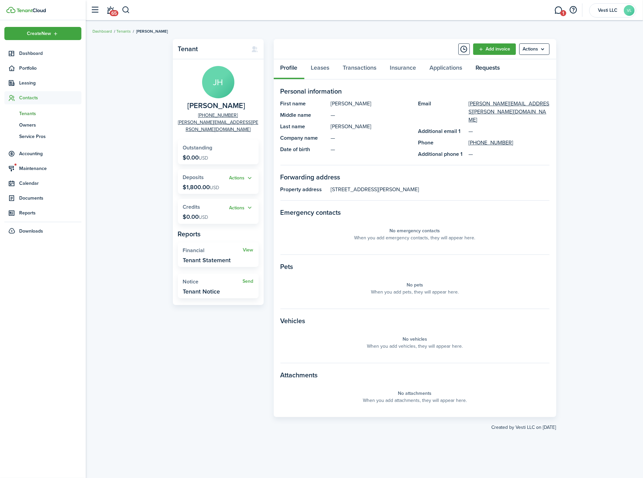
click at [491, 69] on link "Requests" at bounding box center [488, 69] width 38 height 20
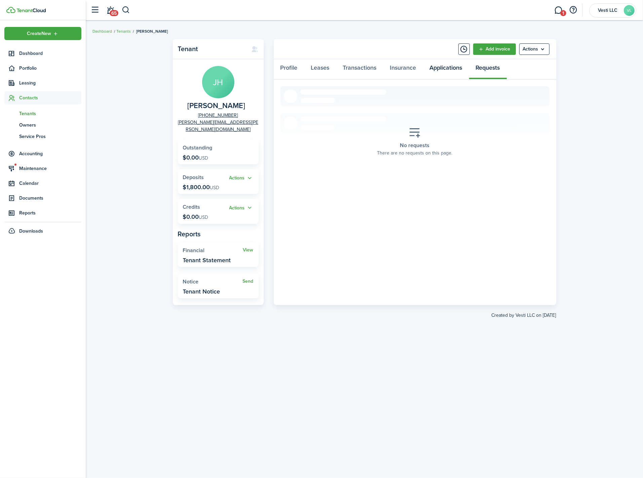
click at [448, 66] on link "Applications" at bounding box center [446, 69] width 46 height 20
click at [326, 67] on link "Leases" at bounding box center [320, 69] width 32 height 20
click at [541, 96] on link "View" at bounding box center [537, 99] width 10 height 7
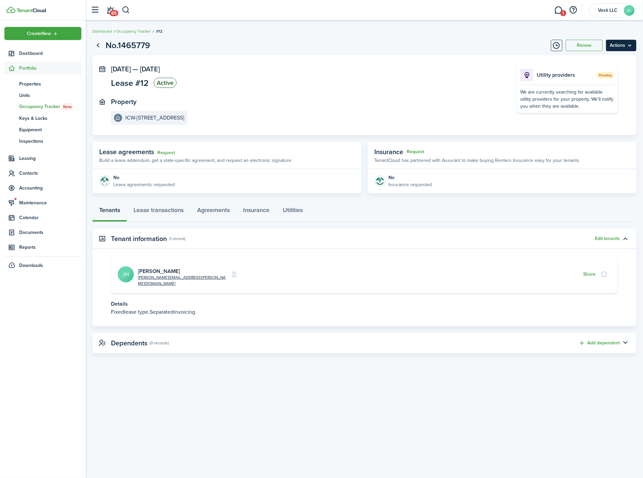
click at [630, 48] on menu-btn "Actions" at bounding box center [621, 45] width 30 height 11
click at [608, 63] on button "Edit" at bounding box center [606, 59] width 59 height 11
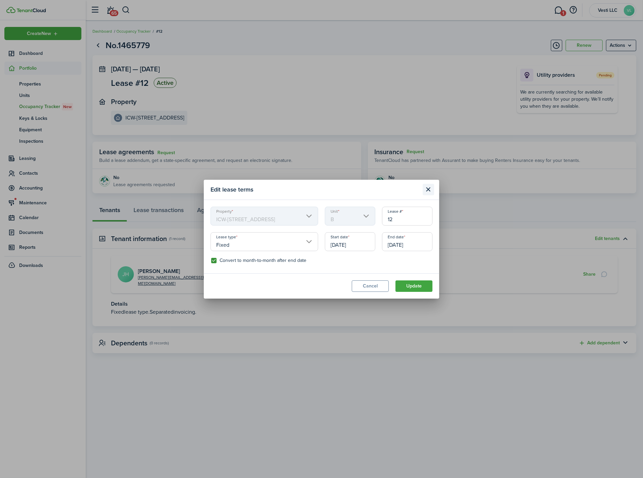
click at [429, 189] on button "Close modal" at bounding box center [428, 189] width 11 height 11
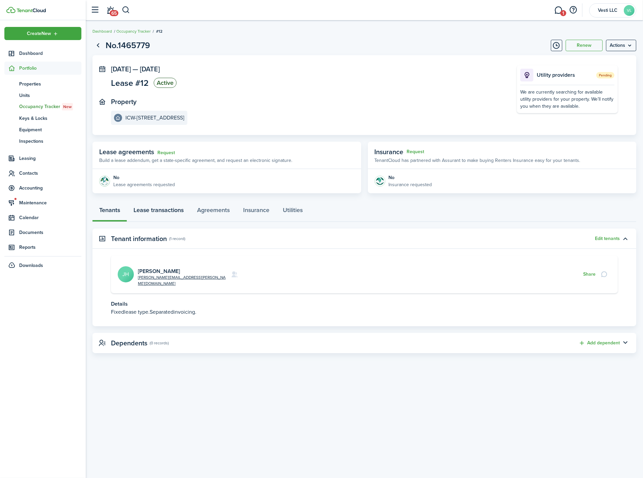
click at [163, 211] on link "Lease transactions" at bounding box center [159, 211] width 64 height 20
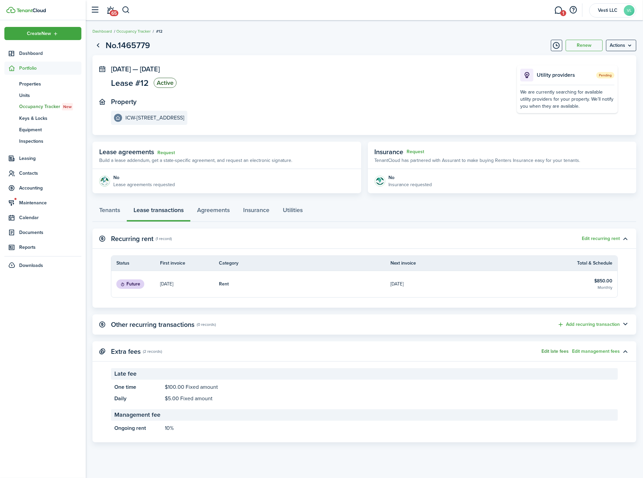
click at [554, 351] on button "Edit late fees" at bounding box center [554, 350] width 27 height 5
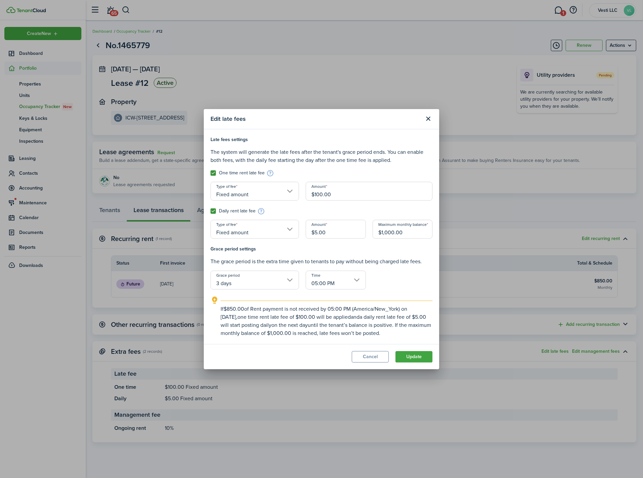
drag, startPoint x: 320, startPoint y: 195, endPoint x: 331, endPoint y: 199, distance: 11.5
click at [320, 195] on input "$100.00" at bounding box center [369, 191] width 127 height 19
type input "$115.00"
click at [412, 355] on button "Update" at bounding box center [414, 356] width 37 height 11
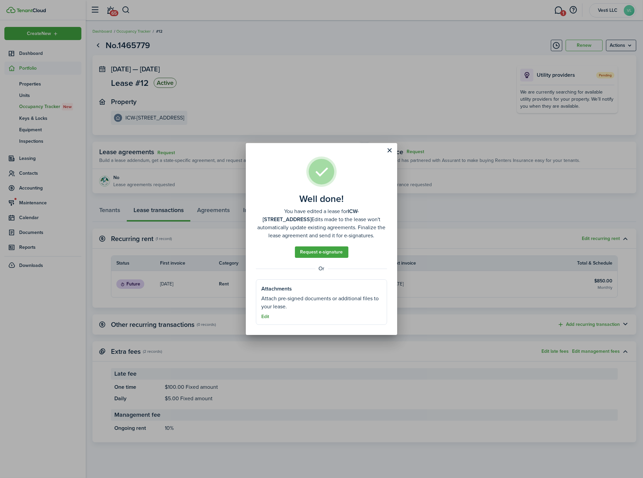
click at [266, 317] on button "Edit" at bounding box center [265, 316] width 8 height 5
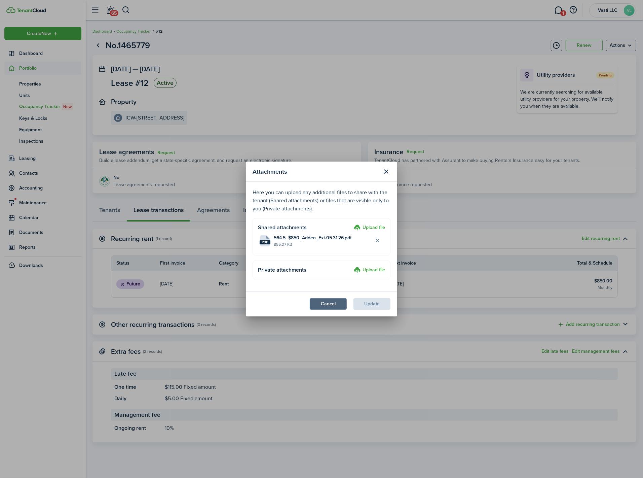
click at [329, 299] on button "Cancel" at bounding box center [328, 303] width 37 height 11
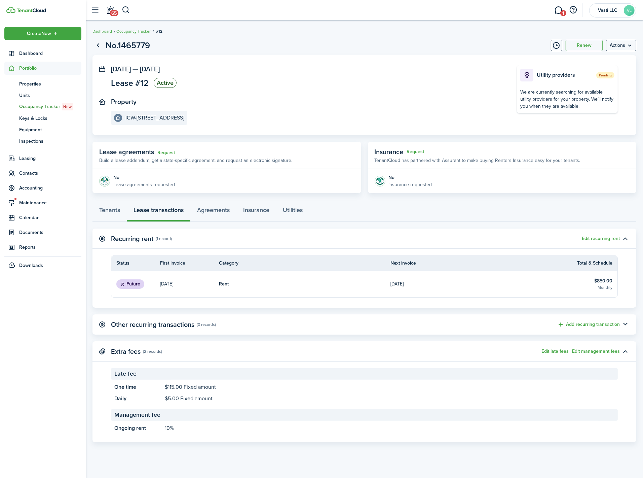
click at [404, 282] on p "[DATE]" at bounding box center [396, 283] width 13 height 7
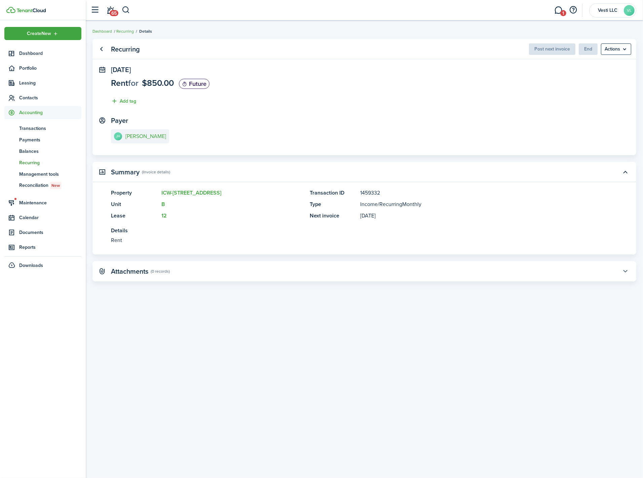
click at [626, 274] on button "button" at bounding box center [625, 270] width 11 height 11
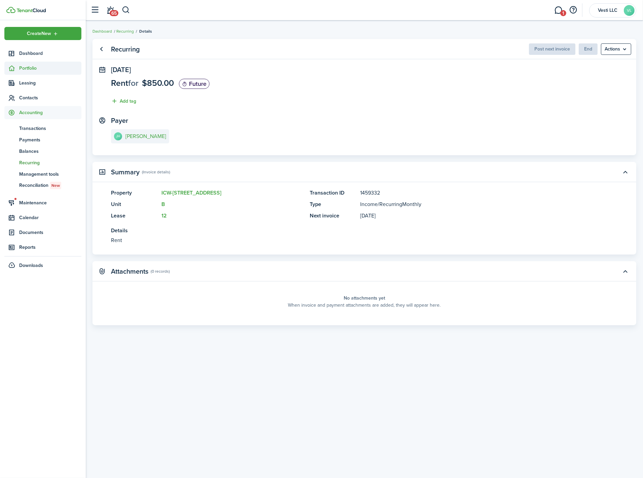
click at [32, 69] on span "Portfolio" at bounding box center [50, 68] width 62 height 7
click at [31, 82] on span "Properties" at bounding box center [50, 83] width 62 height 7
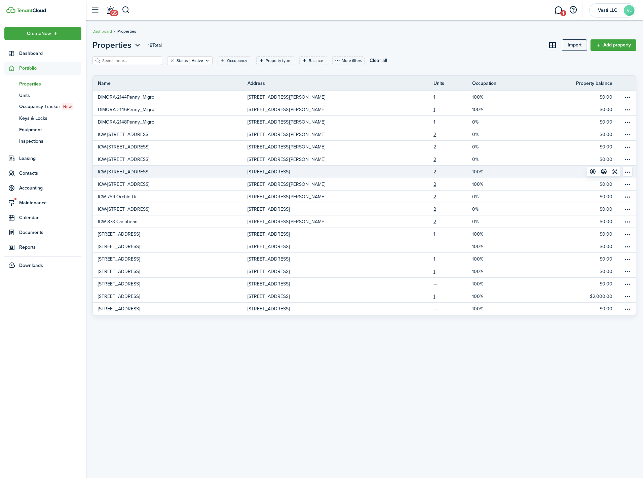
click at [280, 172] on p "[STREET_ADDRESS]" at bounding box center [269, 171] width 42 height 7
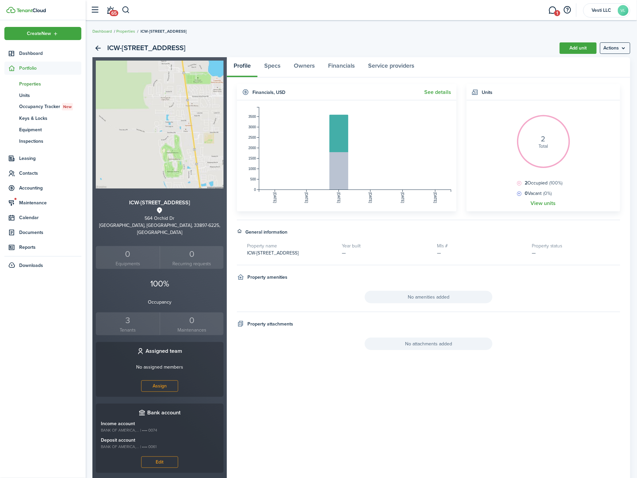
click at [135, 314] on div "3" at bounding box center [128, 320] width 61 height 13
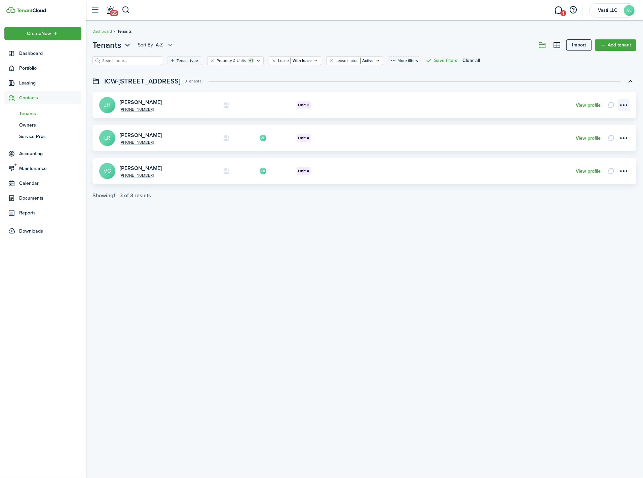
click at [627, 105] on menu-btn-icon "Open menu" at bounding box center [623, 104] width 11 height 11
click at [626, 139] on menu-btn-icon "Open menu" at bounding box center [623, 137] width 11 height 11
click at [599, 161] on button "Send connection" at bounding box center [600, 164] width 59 height 11
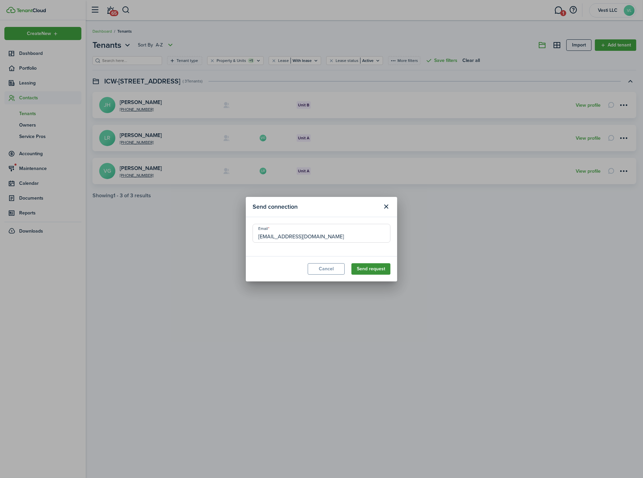
click at [378, 268] on button "Send request" at bounding box center [370, 268] width 39 height 11
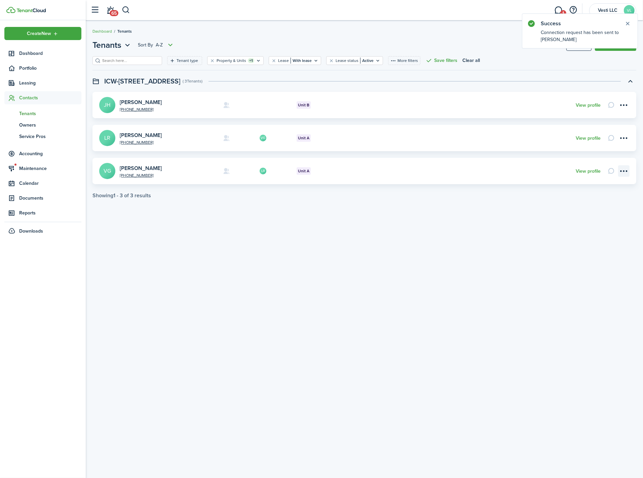
click at [625, 173] on menu-btn-icon "Open menu" at bounding box center [623, 170] width 11 height 11
click at [596, 199] on button "Send connection" at bounding box center [600, 197] width 59 height 11
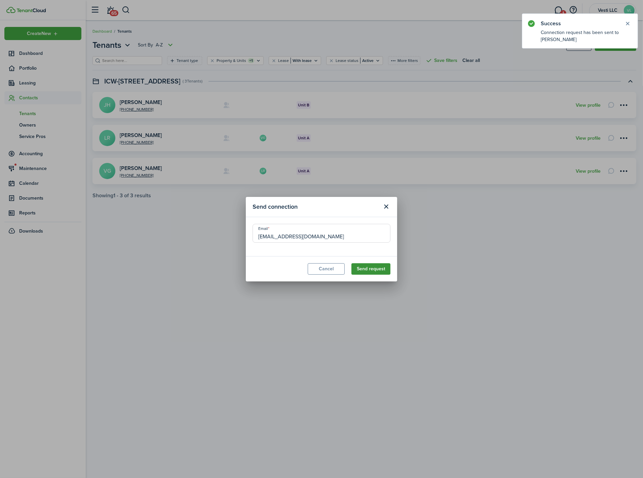
click at [371, 268] on button "Send request" at bounding box center [370, 268] width 39 height 11
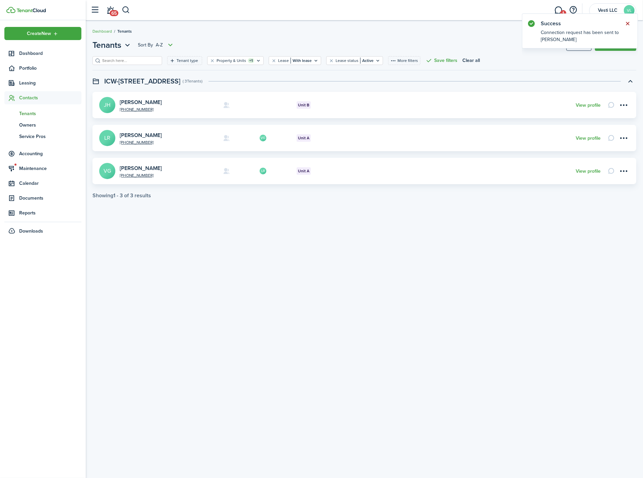
click at [630, 22] on button "Close notify" at bounding box center [627, 23] width 9 height 9
click at [28, 66] on span "Portfolio" at bounding box center [50, 68] width 62 height 7
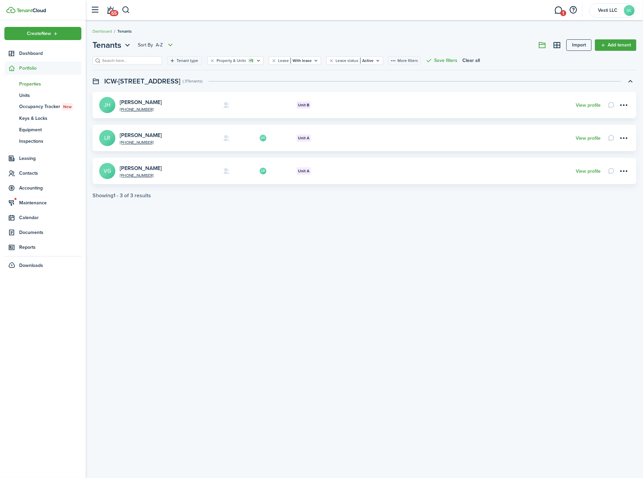
click at [37, 80] on span "Properties" at bounding box center [50, 83] width 62 height 7
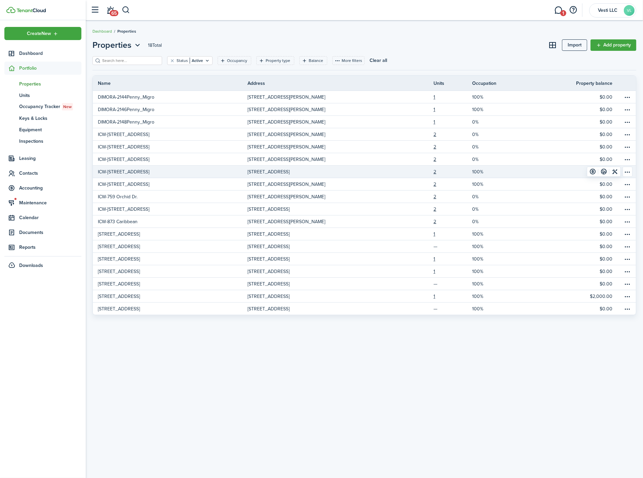
click at [118, 174] on p "ICW-[STREET_ADDRESS]" at bounding box center [123, 171] width 51 height 7
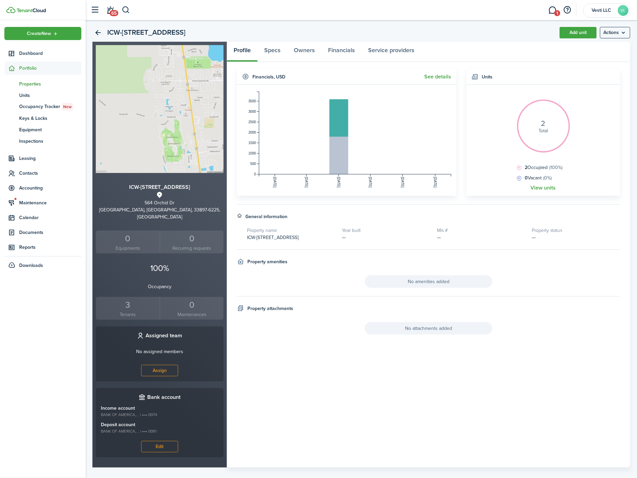
scroll to position [16, 0]
click at [626, 33] on menu-btn "Actions" at bounding box center [615, 31] width 30 height 11
click at [615, 43] on link "Edit property" at bounding box center [601, 46] width 59 height 11
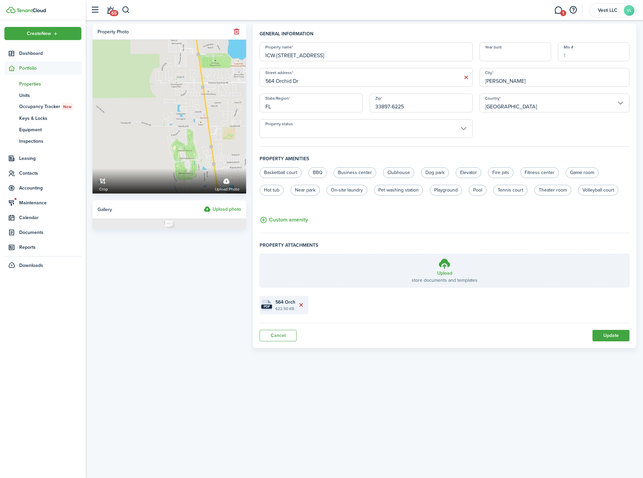
click at [306, 305] on button "Delete file" at bounding box center [300, 304] width 11 height 11
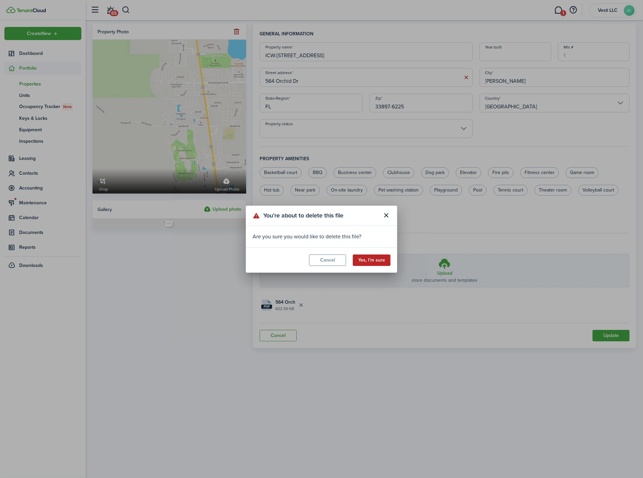
click at [375, 258] on button "Yes, I’m sure" at bounding box center [372, 259] width 38 height 11
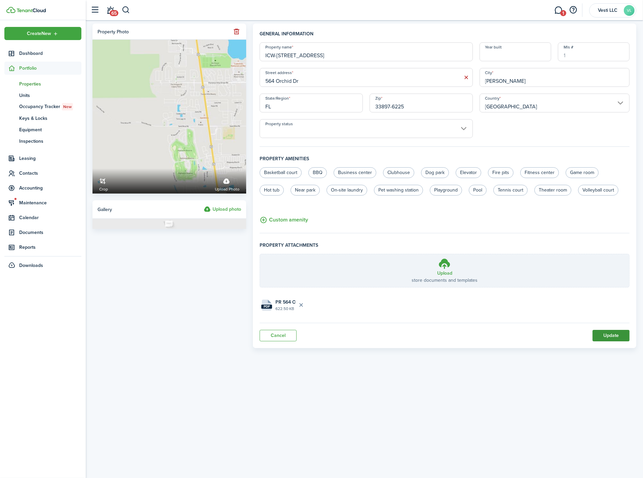
click at [615, 334] on button "Update" at bounding box center [611, 335] width 37 height 11
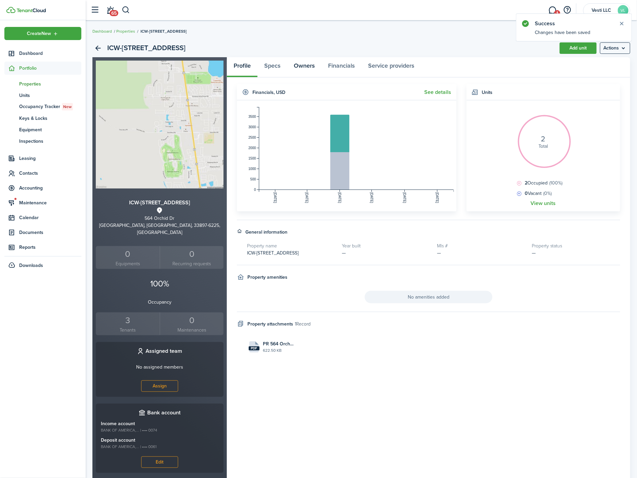
click at [309, 64] on link "Owners" at bounding box center [304, 67] width 34 height 20
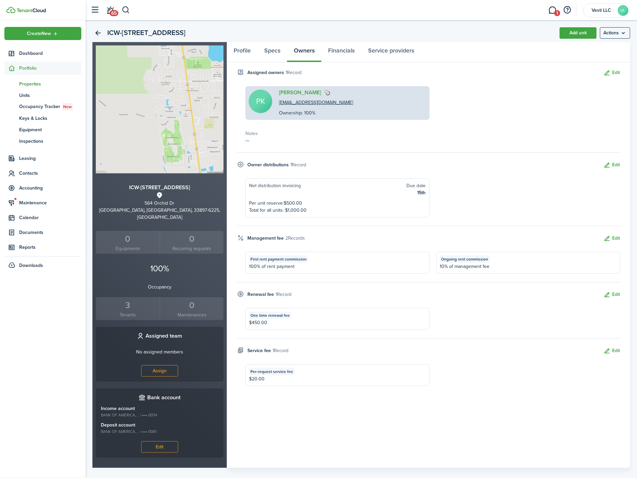
scroll to position [16, 0]
click at [541, 111] on div "PK [PERSON_NAME] [EMAIL_ADDRESS][DOMAIN_NAME] Ownership: 100%" at bounding box center [433, 102] width 382 height 34
click at [498, 126] on div "PK [PERSON_NAME] [EMAIL_ADDRESS][DOMAIN_NAME] Ownership: 100% Notes —" at bounding box center [428, 114] width 383 height 58
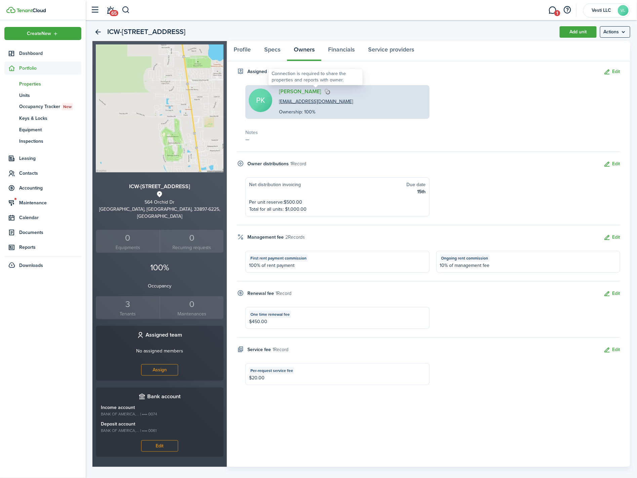
click at [325, 91] on img at bounding box center [328, 91] width 6 height 6
click at [297, 91] on link "[PERSON_NAME]" at bounding box center [300, 91] width 42 height 6
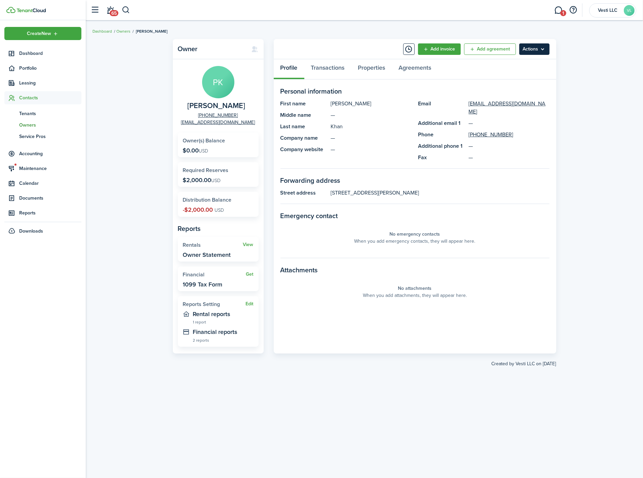
click at [547, 47] on menu-btn "Actions" at bounding box center [534, 48] width 30 height 11
click at [598, 168] on div "Owner [PERSON_NAME] [PHONE_NUMBER] [EMAIL_ADDRESS][DOMAIN_NAME] Owner(s) Balanc…" at bounding box center [364, 249] width 557 height 427
click at [542, 48] on menu-btn "Actions" at bounding box center [534, 48] width 30 height 11
click at [573, 48] on div "Owner [PERSON_NAME] [PHONE_NUMBER] [EMAIL_ADDRESS][DOMAIN_NAME] Owner(s) Balanc…" at bounding box center [364, 249] width 557 height 427
click at [496, 45] on link "Add agreement" at bounding box center [490, 48] width 52 height 11
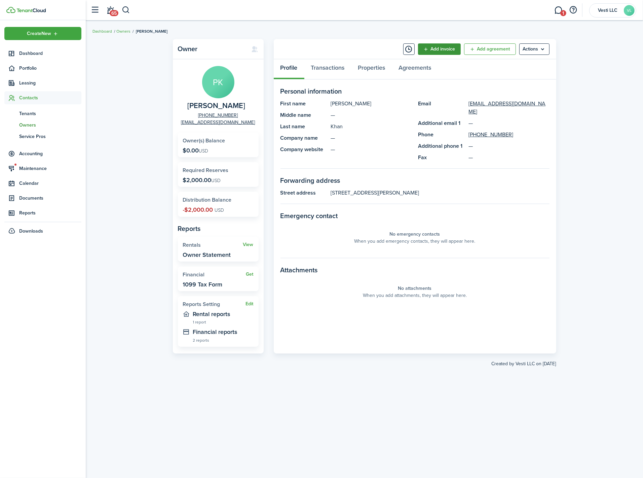
click at [442, 46] on button "Add invoice" at bounding box center [439, 48] width 43 height 11
click at [423, 61] on link "+ Contributions" at bounding box center [431, 63] width 59 height 11
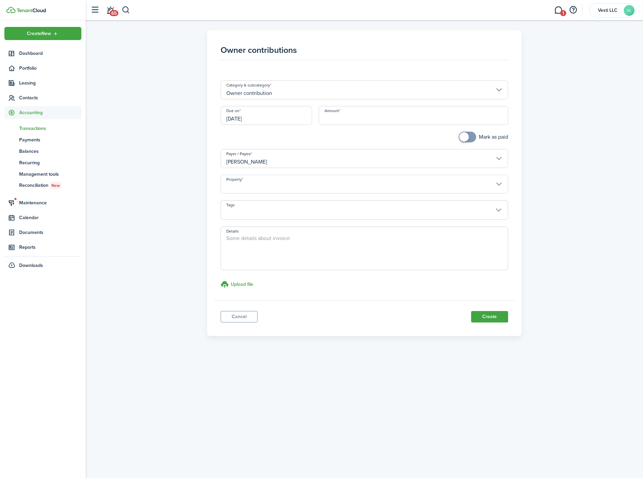
click at [245, 118] on input "[DATE]" at bounding box center [266, 115] width 91 height 19
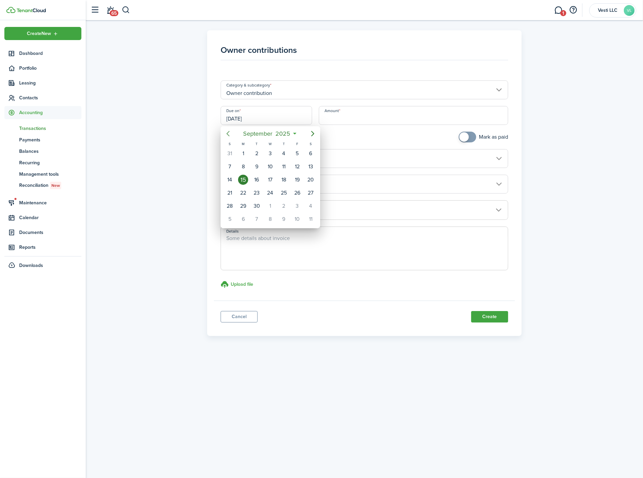
click at [229, 130] on icon "Previous page" at bounding box center [228, 133] width 8 height 8
click at [229, 131] on icon "Previous page" at bounding box center [228, 133] width 8 height 8
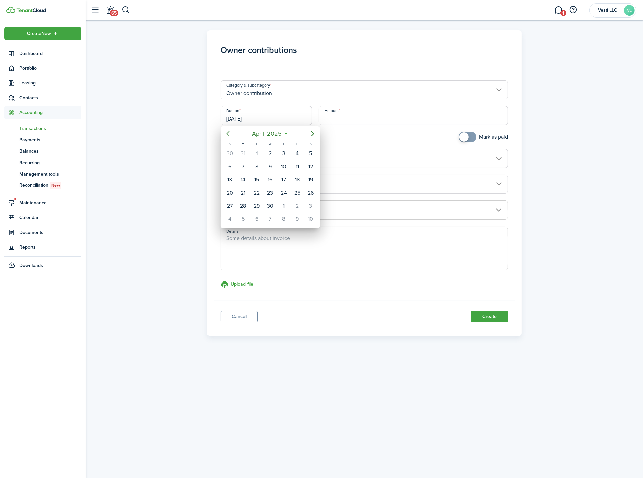
click at [229, 131] on icon "Previous page" at bounding box center [228, 133] width 8 height 8
click at [273, 152] on div "1" at bounding box center [270, 153] width 10 height 10
type input "[DATE]"
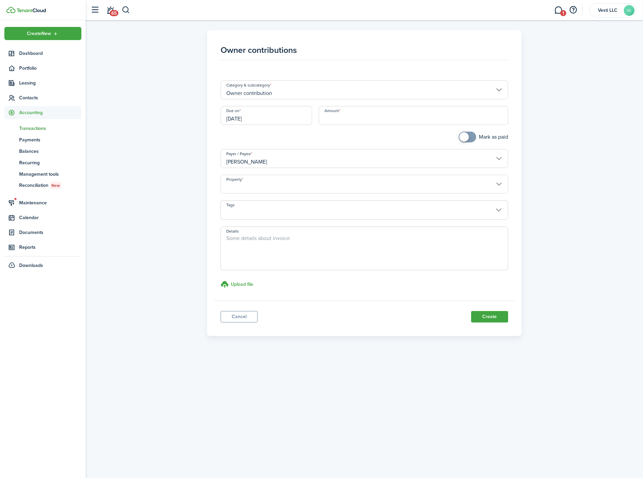
click at [349, 119] on input "Amount" at bounding box center [413, 115] width 189 height 19
type input "$2,000.00"
checkbox input "true"
click at [464, 138] on span at bounding box center [463, 136] width 9 height 9
click at [260, 187] on input "Property" at bounding box center [365, 184] width 288 height 19
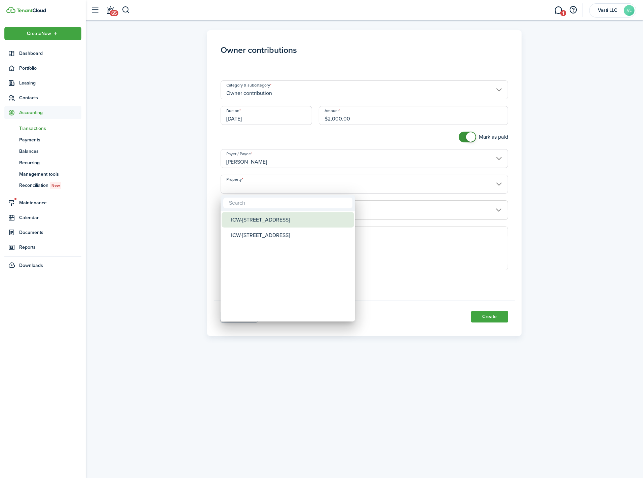
click at [264, 220] on div "ICW-[STREET_ADDRESS]" at bounding box center [290, 219] width 119 height 15
type input "ICW-[STREET_ADDRESS]"
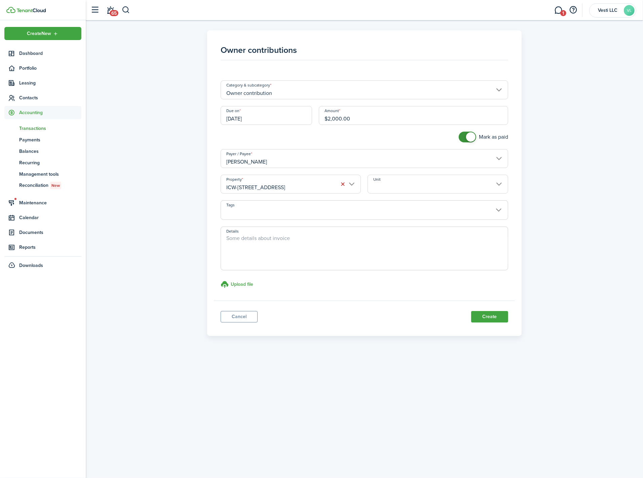
click at [329, 118] on input "$2,000.00" at bounding box center [413, 115] width 189 height 19
type input "$1,000.00"
click at [349, 209] on span at bounding box center [364, 213] width 287 height 11
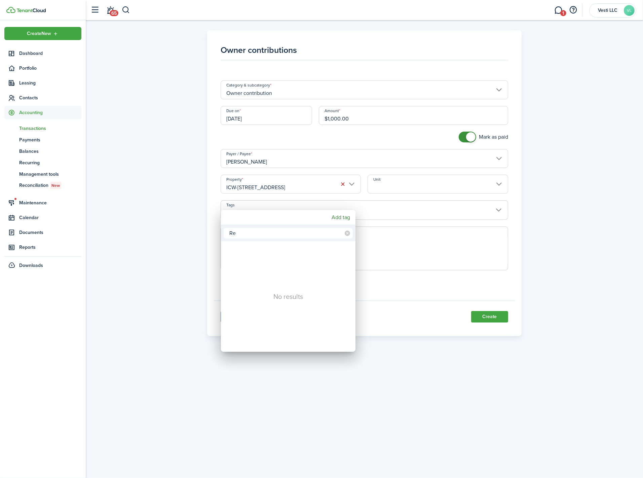
type input "R"
click at [342, 211] on mbsc-button "Add tag" at bounding box center [341, 217] width 24 height 12
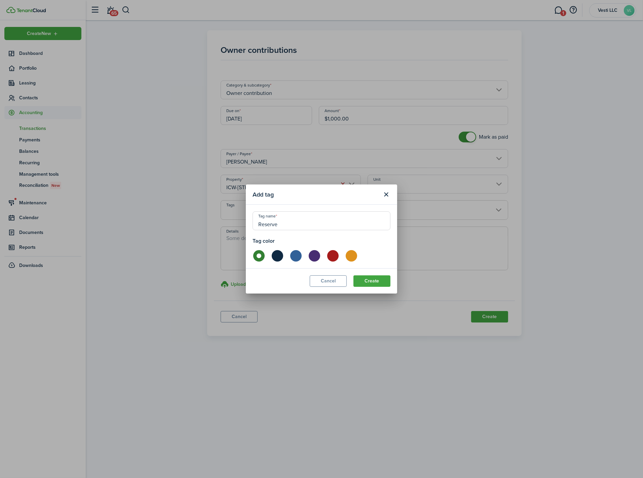
type input "Reserve"
click at [353, 255] on label at bounding box center [351, 255] width 12 height 11
radio input "false"
radio input "true"
click at [372, 281] on button "Create" at bounding box center [371, 280] width 37 height 11
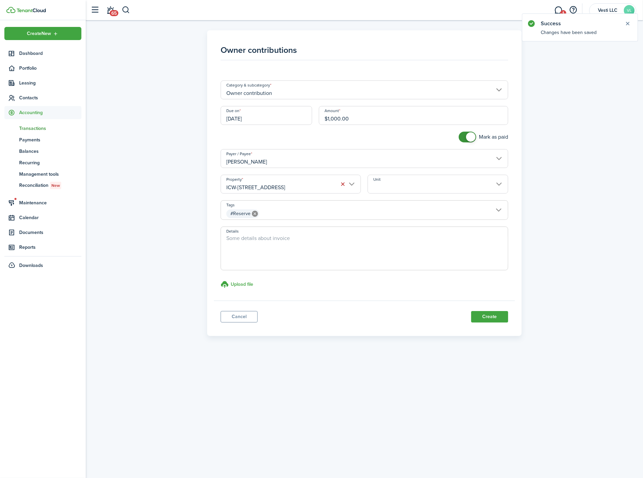
click at [251, 247] on textarea "Details" at bounding box center [364, 250] width 287 height 32
click at [382, 237] on textarea "Owners required reserve ($500 per unit) - Total $1,000 for this proeprty." at bounding box center [364, 250] width 287 height 32
click at [416, 243] on textarea "Owners required reserve ($500 per unit) - Total $1,000 for this property." at bounding box center [364, 250] width 287 height 32
type textarea "Owners required reserve ($500 per unit) - Total $1,000 for this property."
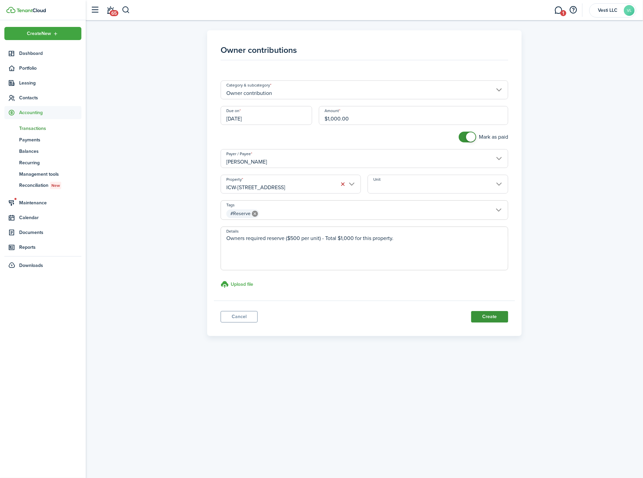
click at [490, 317] on button "Create" at bounding box center [489, 316] width 37 height 11
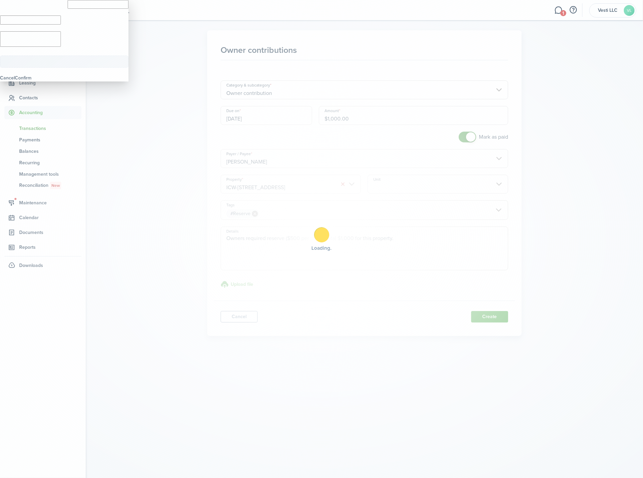
type input "$1,000.00"
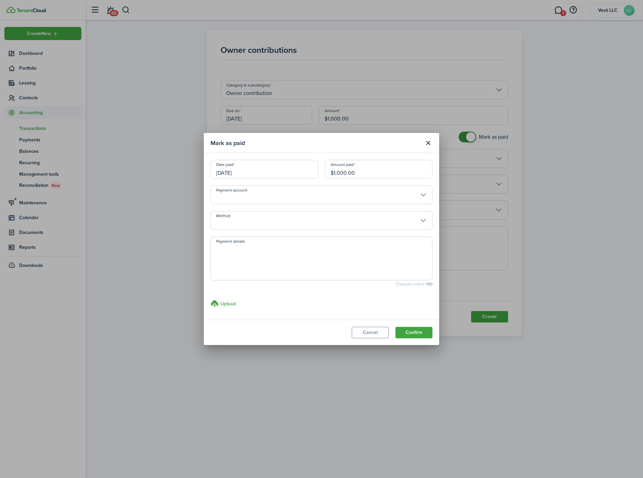
click at [251, 168] on input "[DATE]" at bounding box center [265, 169] width 108 height 19
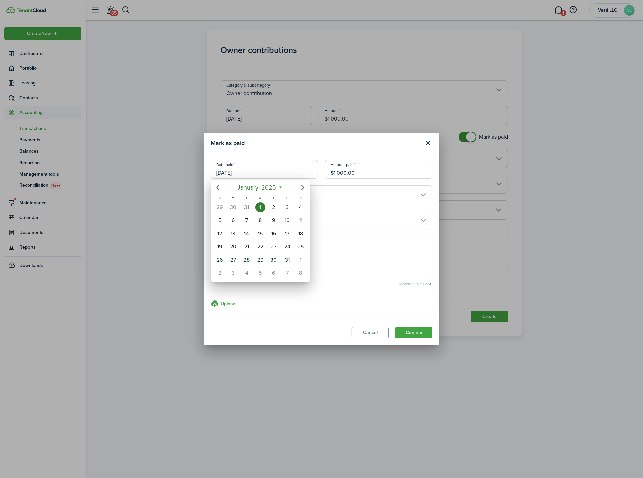
click at [260, 204] on div "1" at bounding box center [260, 207] width 10 height 10
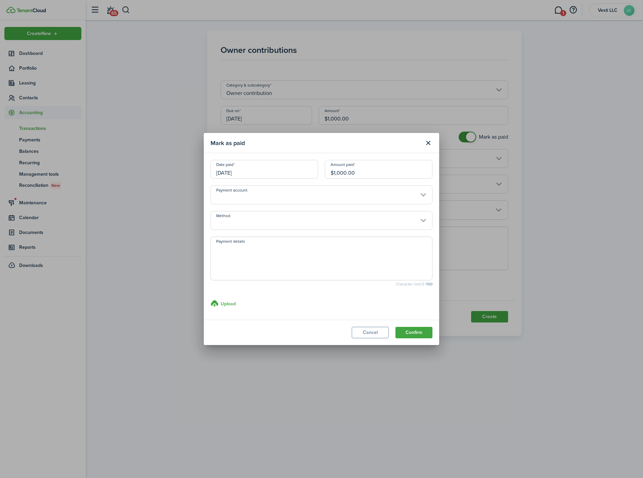
click at [313, 202] on input "Payment account" at bounding box center [322, 194] width 222 height 19
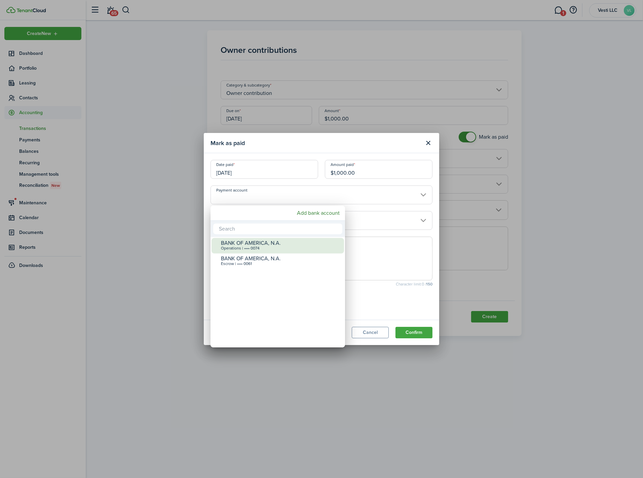
click at [280, 245] on div "BANK OF AMERICA, N.A." at bounding box center [280, 243] width 119 height 6
type input "•••• •••• •••• 0074"
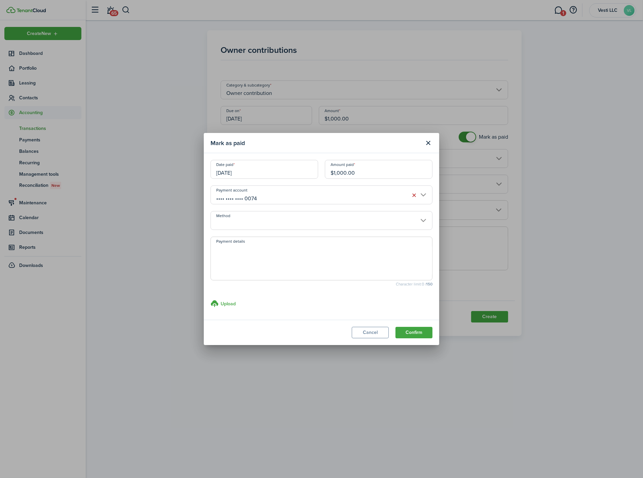
click at [248, 218] on input "Method" at bounding box center [322, 220] width 222 height 19
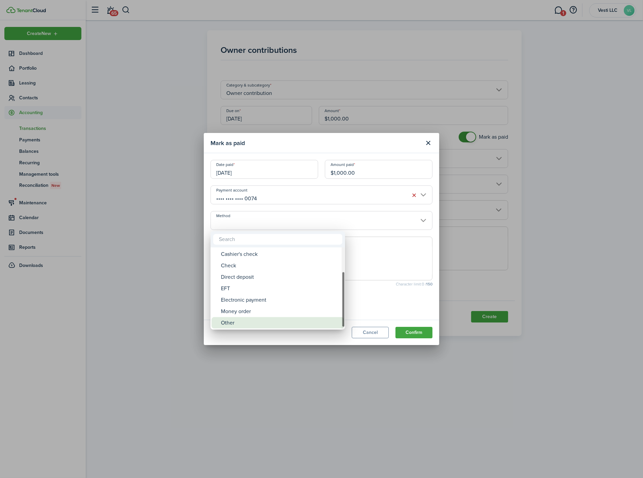
click at [252, 319] on div "Other" at bounding box center [280, 322] width 119 height 11
type input "Other"
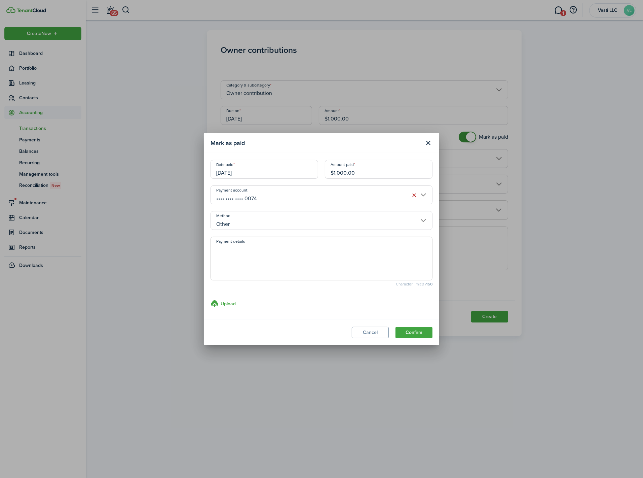
click at [252, 258] on textarea "Payment details" at bounding box center [321, 260] width 221 height 32
type textarea "Transferred from [GEOGRAPHIC_DATA]"
click at [425, 193] on input "•••• •••• •••• 0074" at bounding box center [322, 194] width 222 height 19
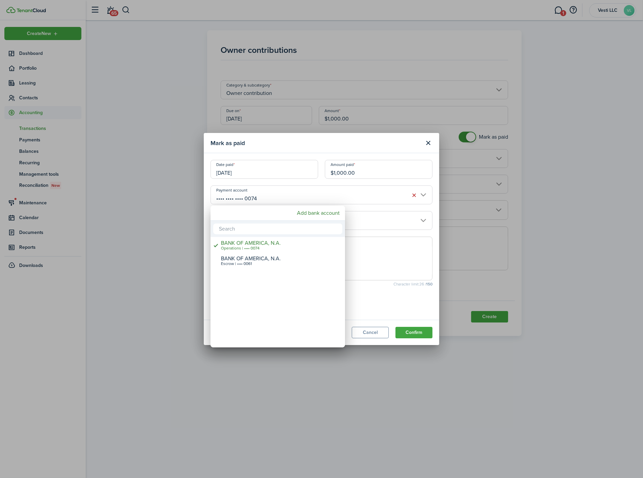
click at [436, 200] on div at bounding box center [321, 238] width 751 height 585
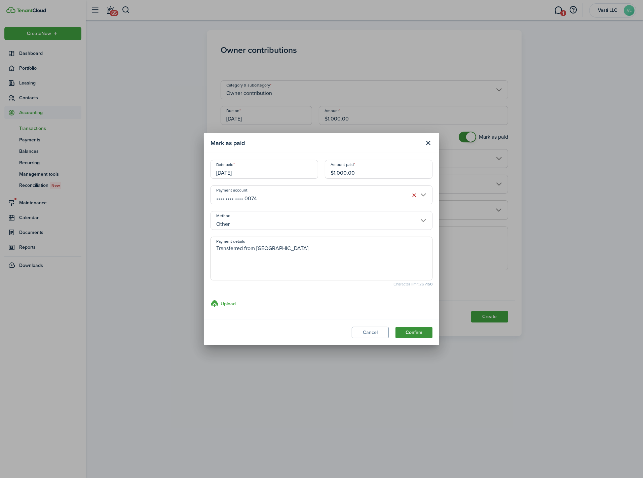
click at [413, 333] on button "Confirm" at bounding box center [414, 332] width 37 height 11
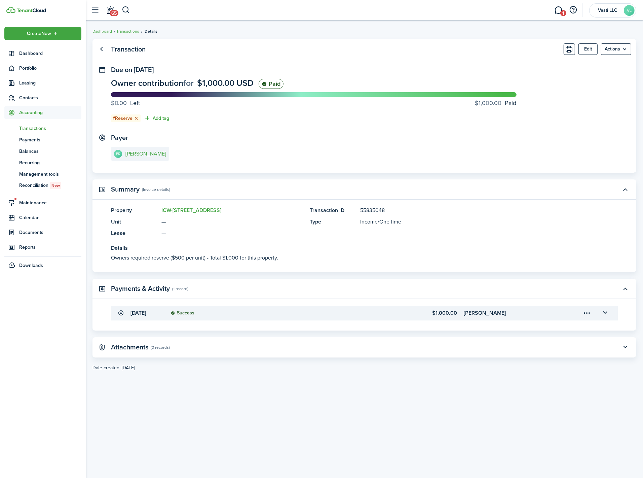
click at [36, 125] on span "Transactions" at bounding box center [50, 128] width 62 height 7
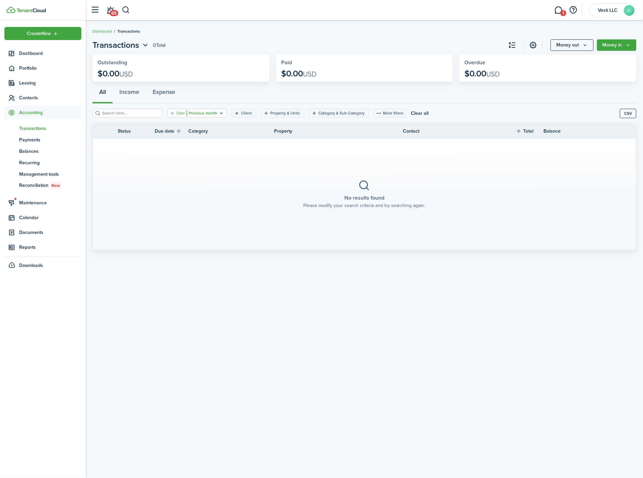
click at [219, 113] on icon "Open filter" at bounding box center [222, 112] width 6 height 5
click at [199, 142] on input "Previous month" at bounding box center [188, 145] width 86 height 19
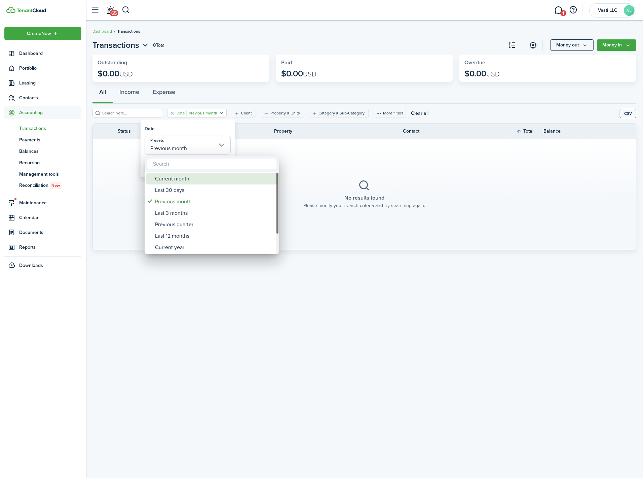
click at [168, 177] on div "Current month" at bounding box center [214, 178] width 119 height 11
type input "Current month"
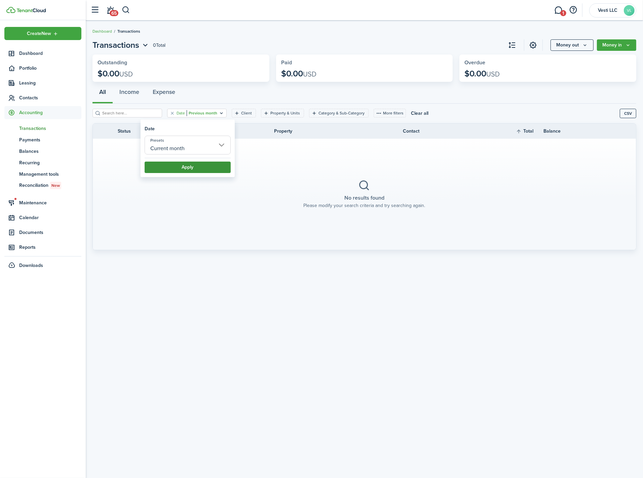
click at [176, 163] on button "Apply" at bounding box center [188, 166] width 86 height 11
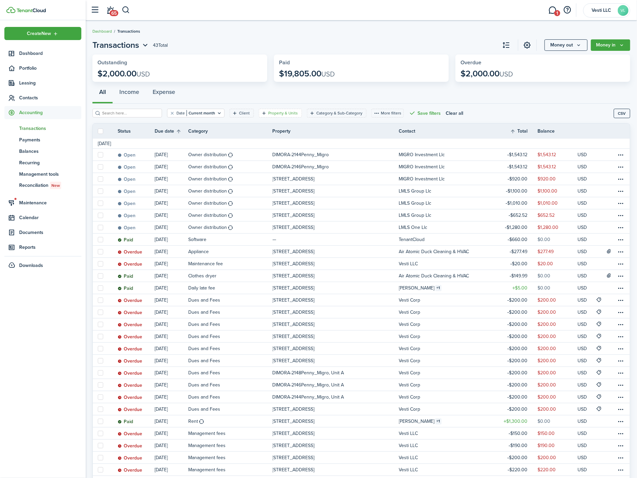
click at [280, 114] on filter-tag-label "Property & Units" at bounding box center [283, 113] width 30 height 6
click at [256, 143] on span "Property" at bounding box center [269, 143] width 85 height 15
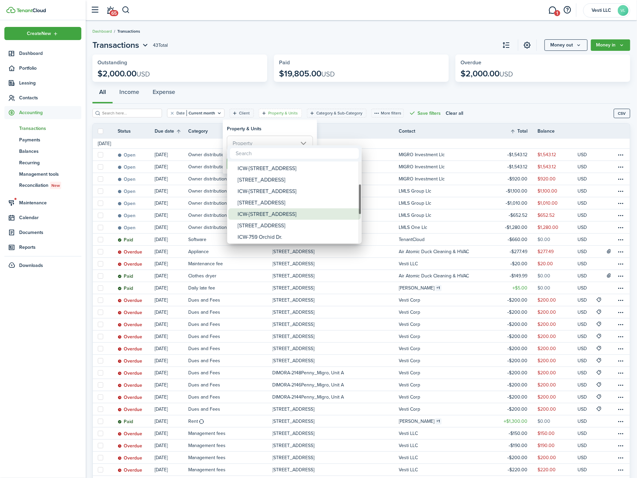
click at [278, 211] on div "ICW-[STREET_ADDRESS]" at bounding box center [297, 213] width 119 height 11
click at [265, 192] on div "ICW-[STREET_ADDRESS]" at bounding box center [297, 190] width 119 height 11
type input "ICW-[STREET_ADDRESS]-[STREET_ADDRESS]"
click at [303, 127] on div at bounding box center [318, 238] width 745 height 585
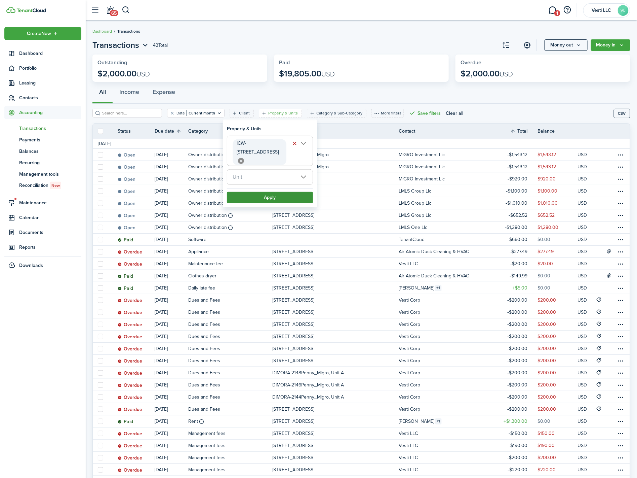
click at [270, 198] on button "Apply" at bounding box center [270, 197] width 86 height 11
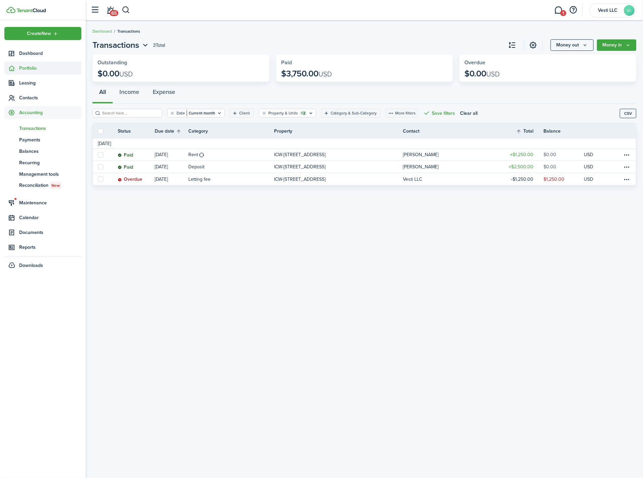
drag, startPoint x: 26, startPoint y: 70, endPoint x: 31, endPoint y: 71, distance: 5.6
click at [26, 70] on span "Portfolio" at bounding box center [50, 68] width 62 height 7
click at [33, 83] on span "Properties" at bounding box center [50, 83] width 62 height 7
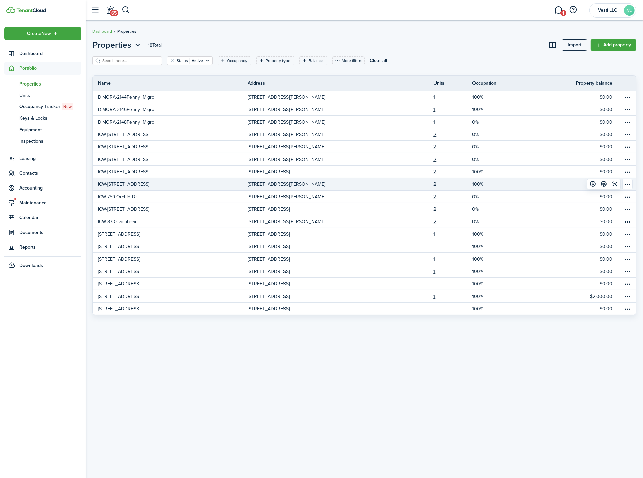
click at [121, 180] on link "ICW-[STREET_ADDRESS]" at bounding box center [170, 184] width 155 height 12
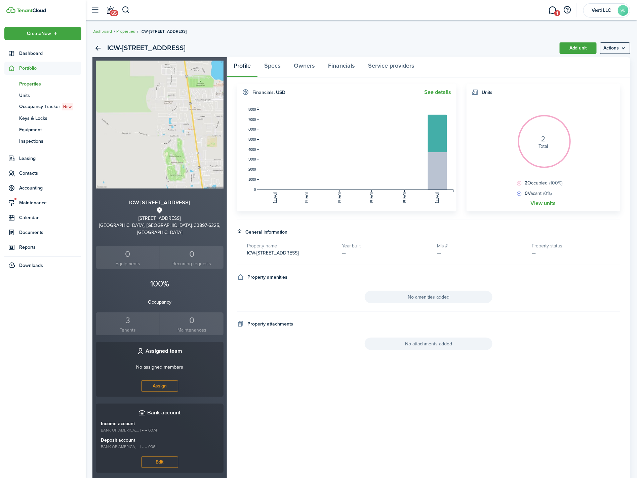
click at [634, 48] on div "ICW-701 Caribbean Dr. Add unit Actions ICW-[STREET_ADDRESS][PERSON_NAME] 0 Equi…" at bounding box center [362, 261] width 552 height 444
click at [625, 49] on menu-btn "Actions" at bounding box center [615, 47] width 30 height 11
click at [611, 62] on link "Edit property" at bounding box center [601, 62] width 59 height 11
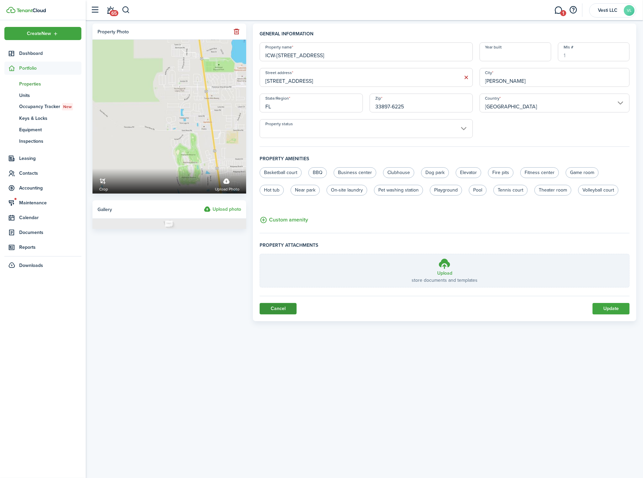
click at [280, 310] on link "Cancel" at bounding box center [278, 308] width 37 height 11
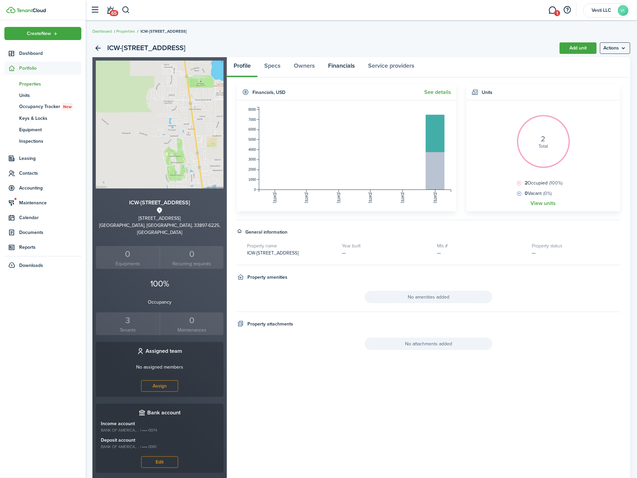
click at [340, 62] on link "Financials" at bounding box center [342, 67] width 40 height 20
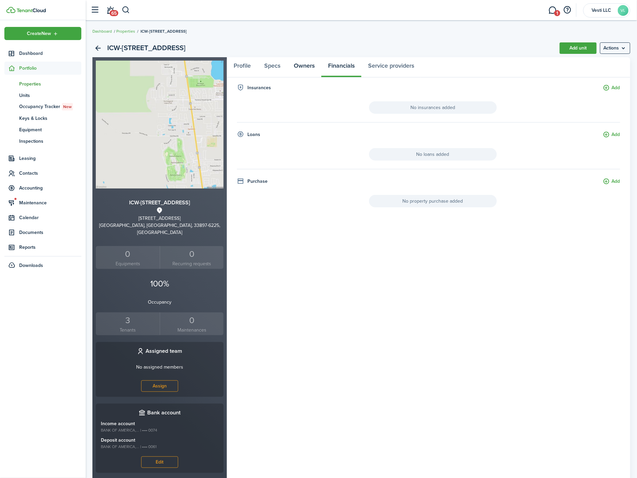
click at [308, 62] on link "Owners" at bounding box center [304, 67] width 34 height 20
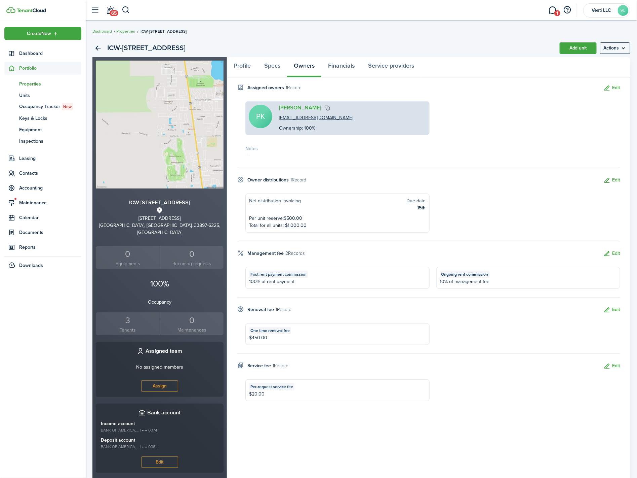
click at [617, 180] on button "Edit" at bounding box center [612, 180] width 16 height 8
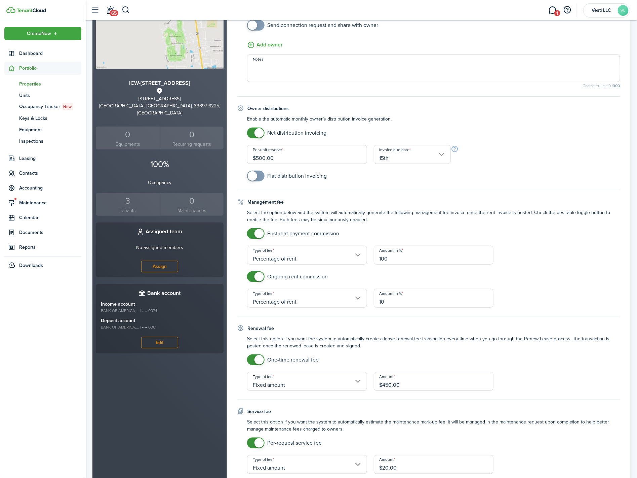
scroll to position [13, 0]
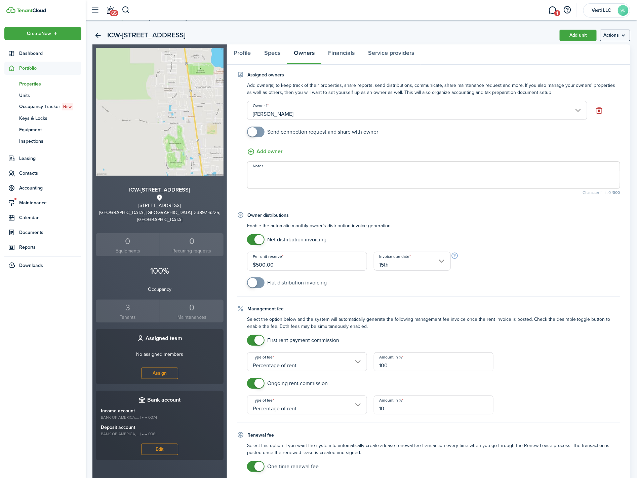
click at [263, 266] on input "$500.00" at bounding box center [307, 261] width 120 height 19
type input "$250.00"
click at [516, 253] on div "Net distribution invoicing Per-unit reserve $250.00 Invoice due date 15th" at bounding box center [434, 252] width 380 height 36
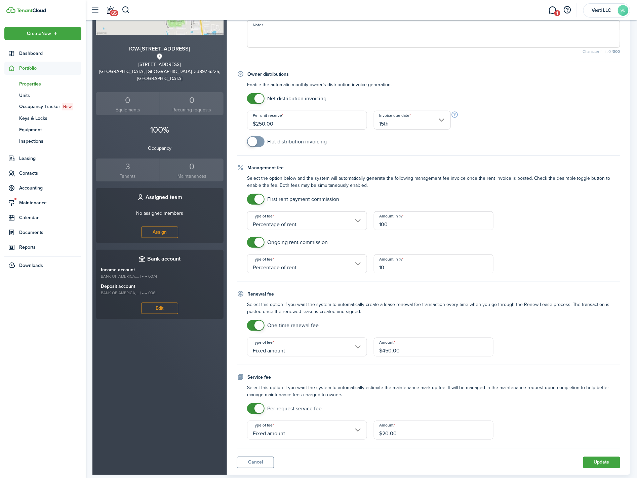
scroll to position [170, 0]
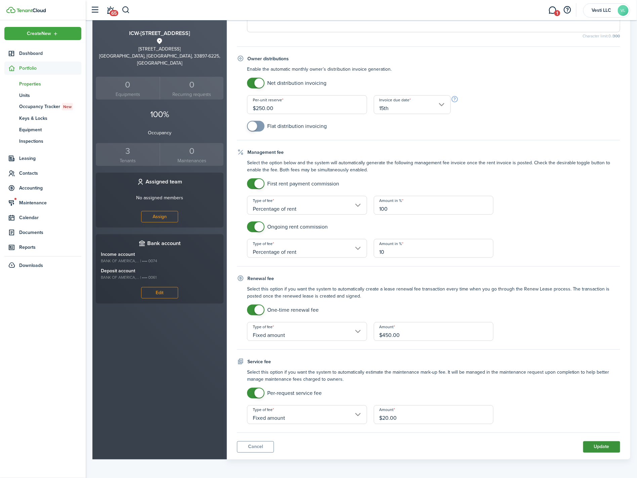
click at [601, 444] on button "Update" at bounding box center [602, 446] width 37 height 11
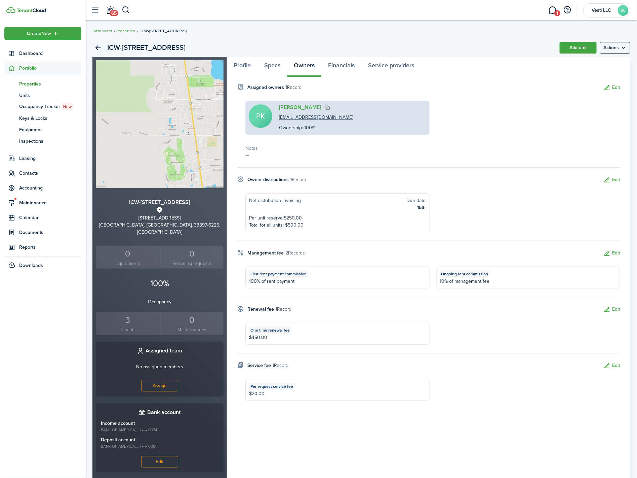
scroll to position [0, 0]
click at [297, 107] on link "[PERSON_NAME]" at bounding box center [300, 108] width 42 height 6
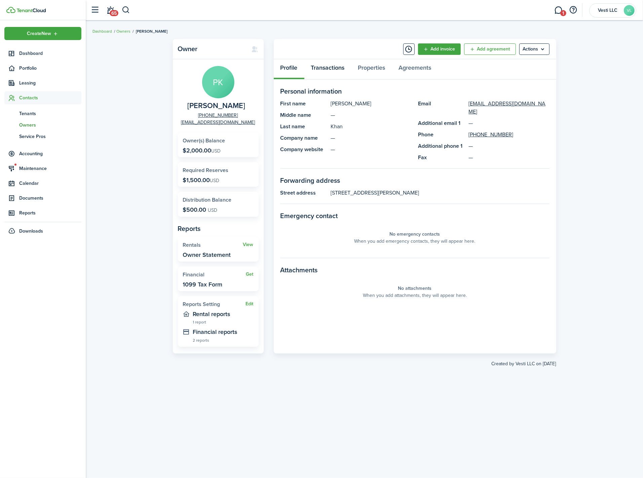
click at [338, 69] on link "Transactions" at bounding box center [327, 69] width 47 height 20
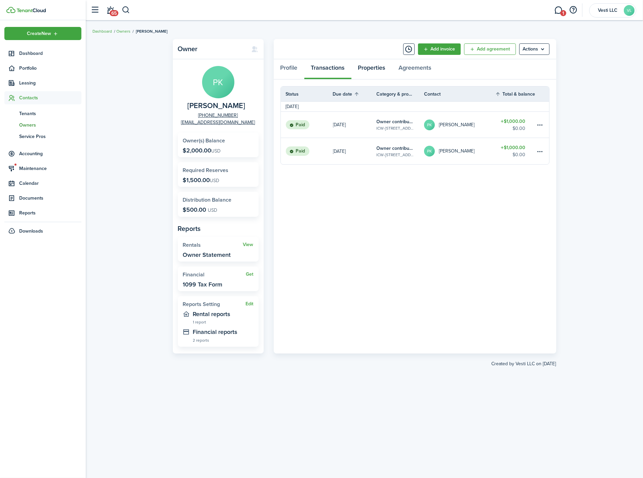
click at [375, 69] on link "Properties" at bounding box center [371, 69] width 41 height 20
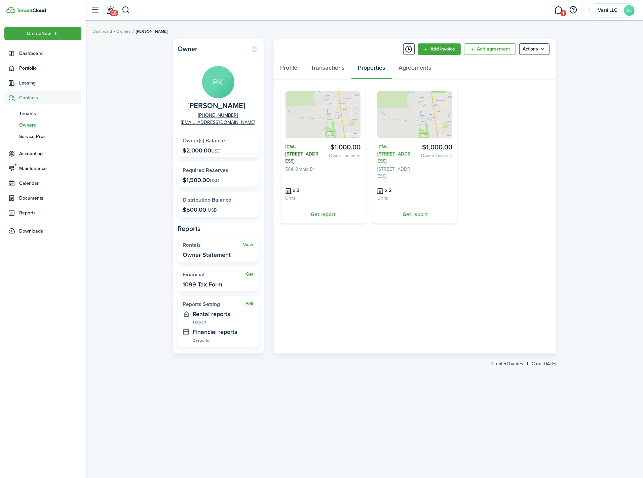
click at [298, 145] on link "ICW-[STREET_ADDRESS]" at bounding box center [303, 153] width 35 height 21
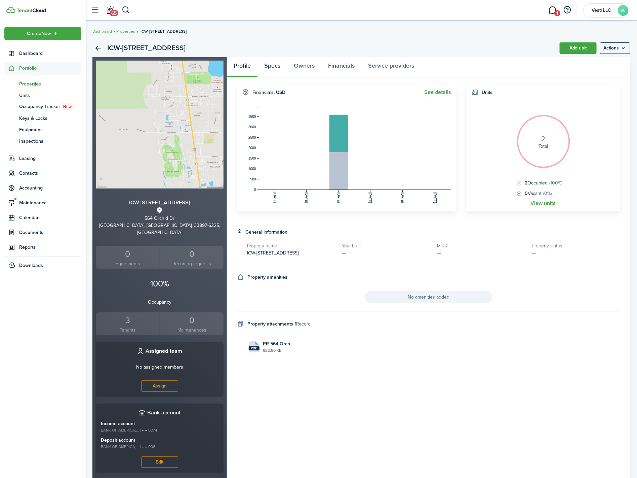
click at [271, 65] on link "Specs" at bounding box center [273, 67] width 30 height 20
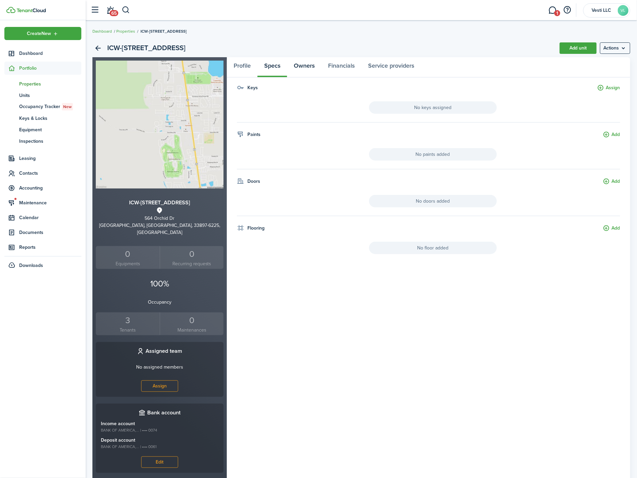
click at [307, 68] on link "Owners" at bounding box center [304, 67] width 34 height 20
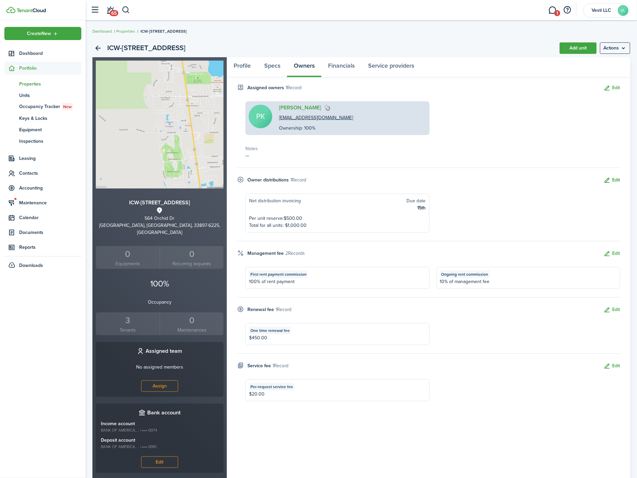
click at [617, 182] on button "Edit" at bounding box center [612, 180] width 16 height 8
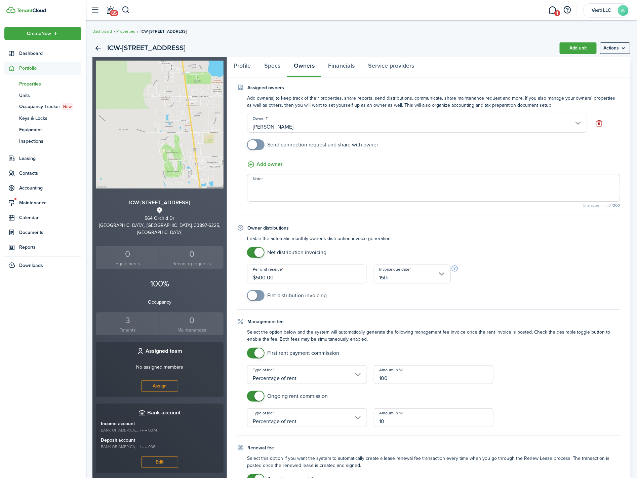
drag, startPoint x: 264, startPoint y: 276, endPoint x: 277, endPoint y: 281, distance: 13.6
click at [264, 276] on input "$500.00" at bounding box center [307, 273] width 120 height 19
type input "$250.00"
click at [549, 273] on div "Net distribution invoicing Per-unit reserve $250.00 Invoice due date 15th" at bounding box center [434, 265] width 380 height 36
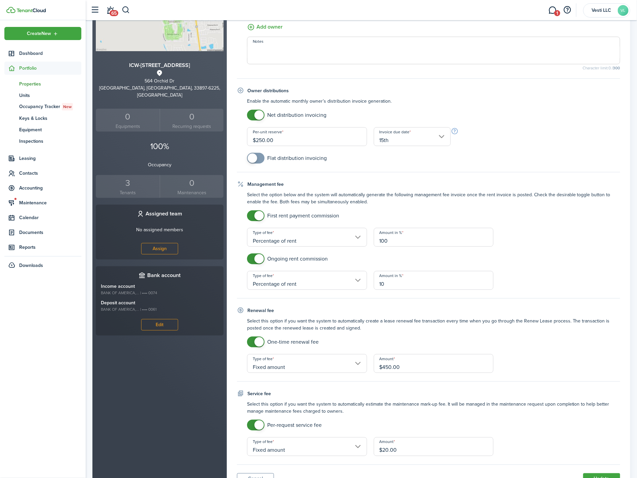
scroll to position [170, 0]
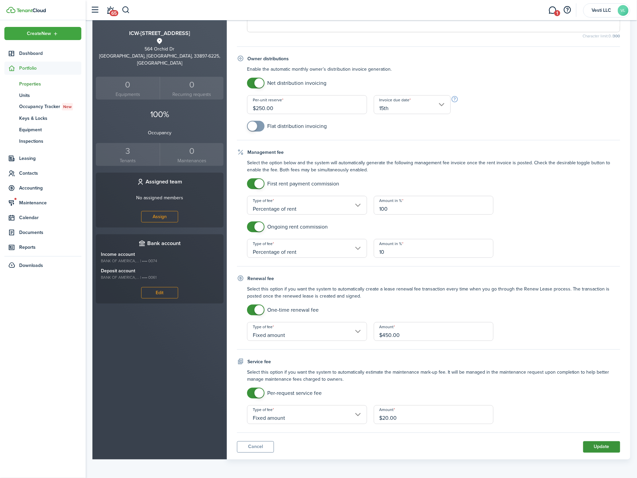
click at [600, 447] on button "Update" at bounding box center [602, 446] width 37 height 11
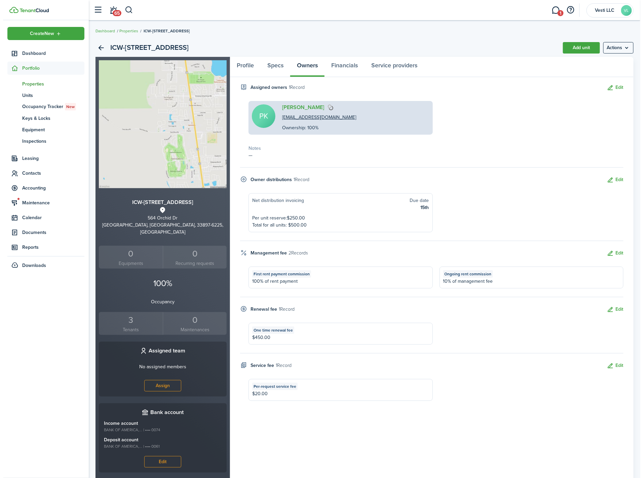
scroll to position [0, 0]
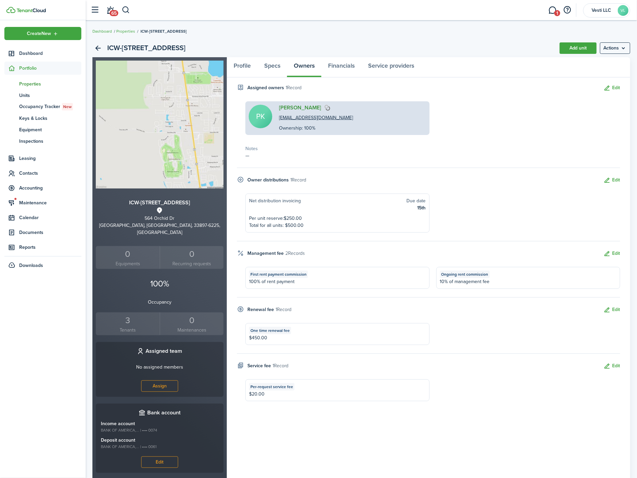
click at [294, 107] on link "[PERSON_NAME]" at bounding box center [300, 108] width 42 height 6
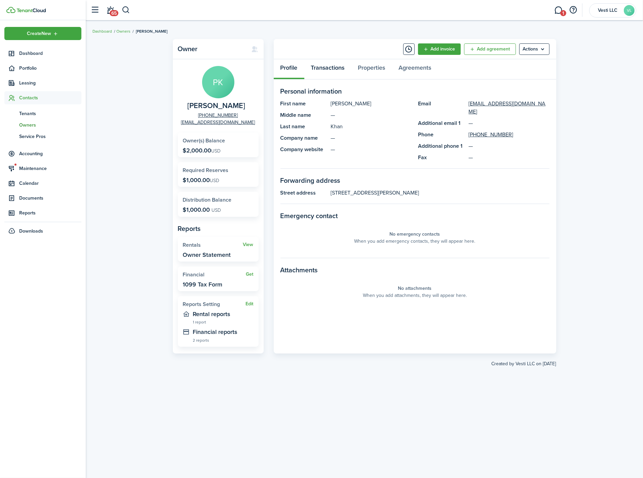
click at [333, 68] on link "Transactions" at bounding box center [327, 69] width 47 height 20
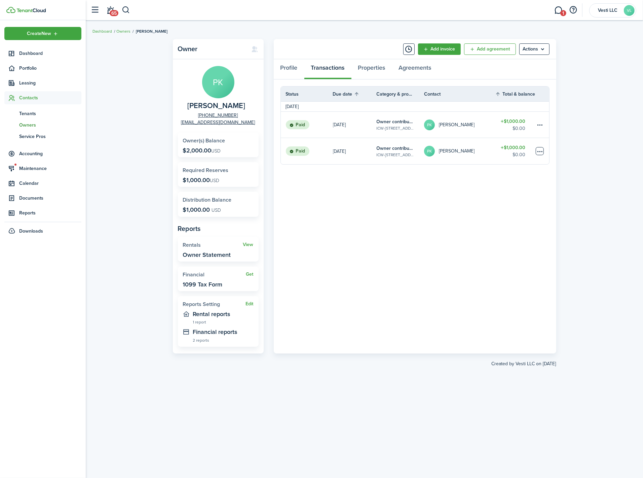
click at [543, 151] on table-menu-btn-icon at bounding box center [540, 151] width 8 height 8
click at [504, 163] on button "Edit" at bounding box center [514, 163] width 59 height 11
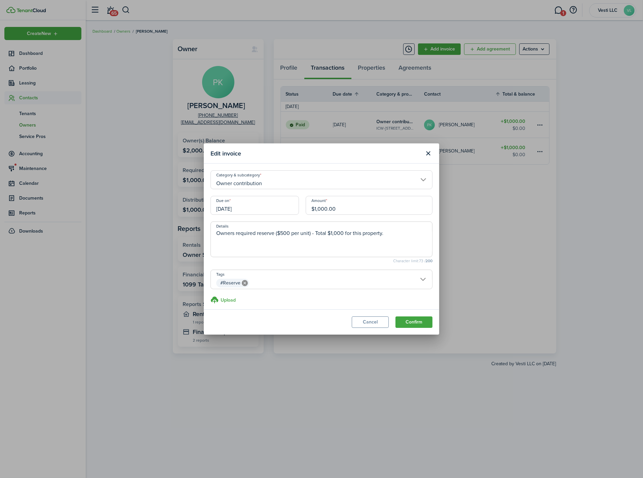
click at [325, 210] on input "$1,000.00" at bounding box center [369, 205] width 127 height 19
type input "$0.00"
click at [370, 318] on button "Cancel" at bounding box center [370, 321] width 37 height 11
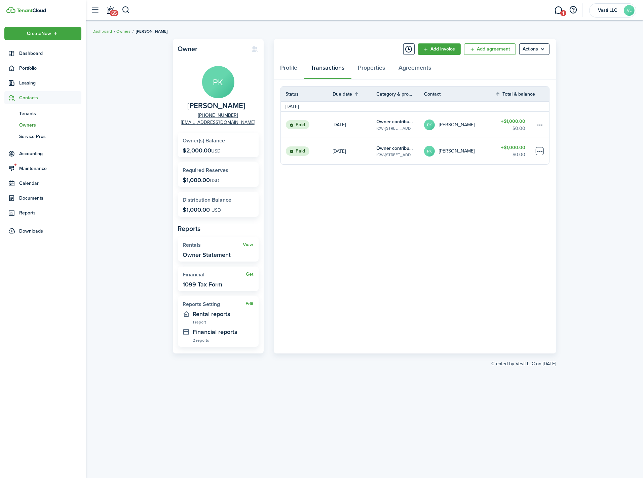
click at [541, 151] on table-menu-btn-icon "Open menu" at bounding box center [540, 151] width 8 height 8
click at [497, 245] on button "Delete" at bounding box center [514, 246] width 59 height 11
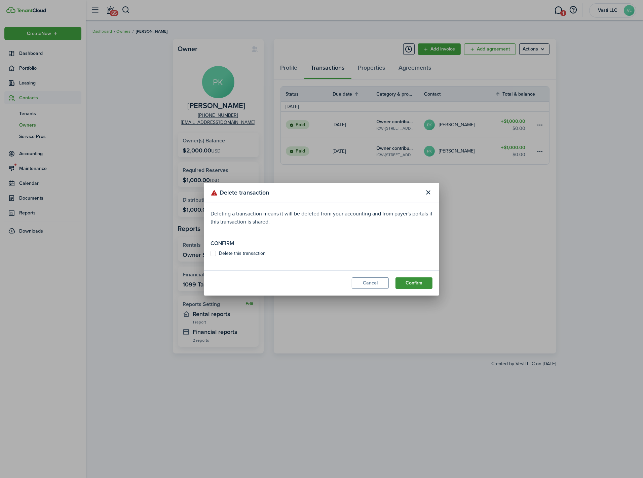
click at [416, 284] on button "Confirm" at bounding box center [414, 282] width 37 height 11
click at [251, 251] on label "Delete this transaction" at bounding box center [238, 253] width 55 height 5
click at [211, 256] on input "Delete this transaction" at bounding box center [210, 256] width 0 height 0
checkbox input "true"
drag, startPoint x: 418, startPoint y: 280, endPoint x: 434, endPoint y: 282, distance: 15.9
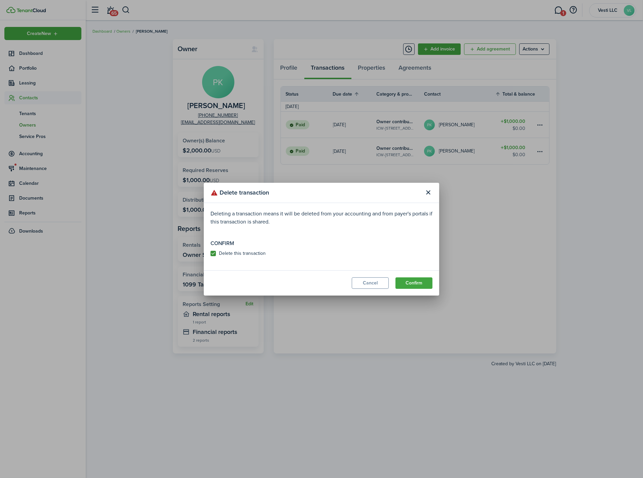
click at [418, 280] on button "Confirm" at bounding box center [414, 282] width 37 height 11
